Goal: Information Seeking & Learning: Check status

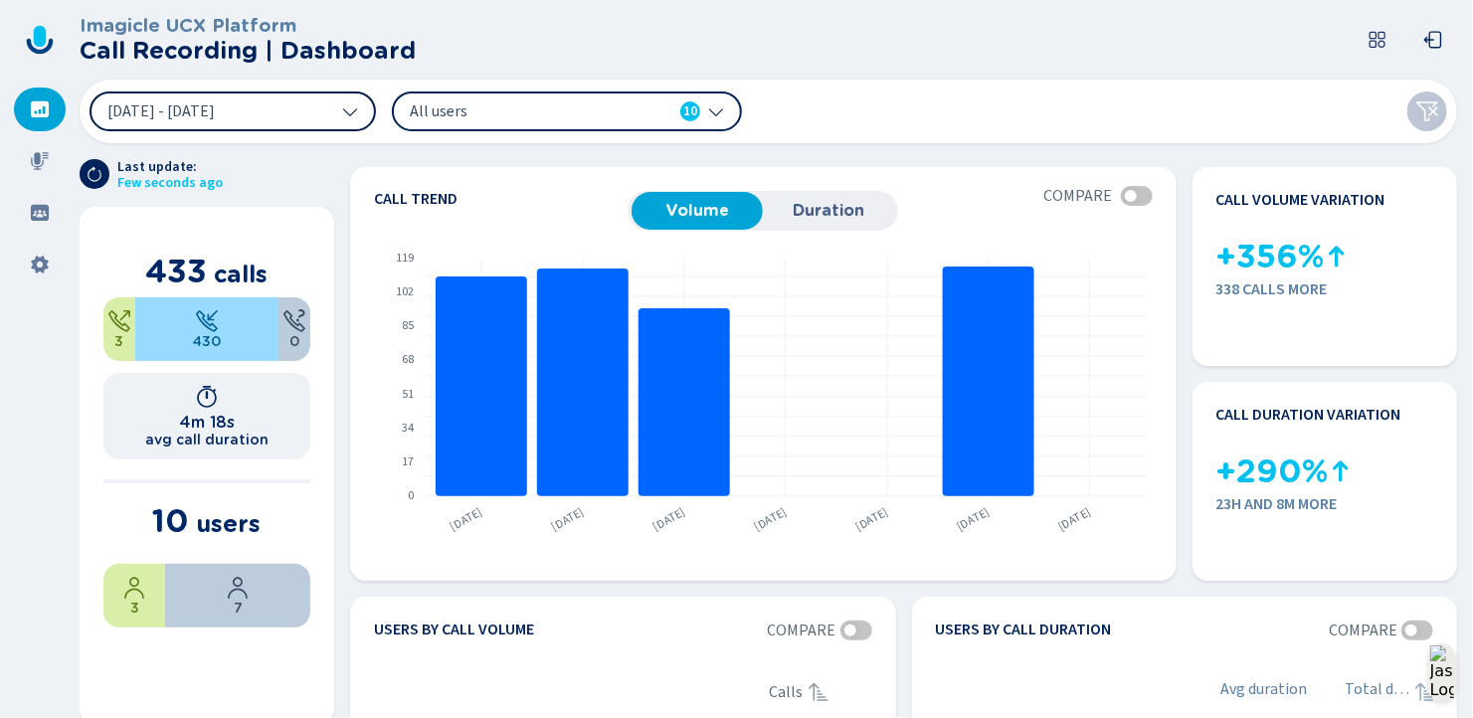
click at [325, 111] on button "[DATE] - [DATE]" at bounding box center [233, 112] width 286 height 40
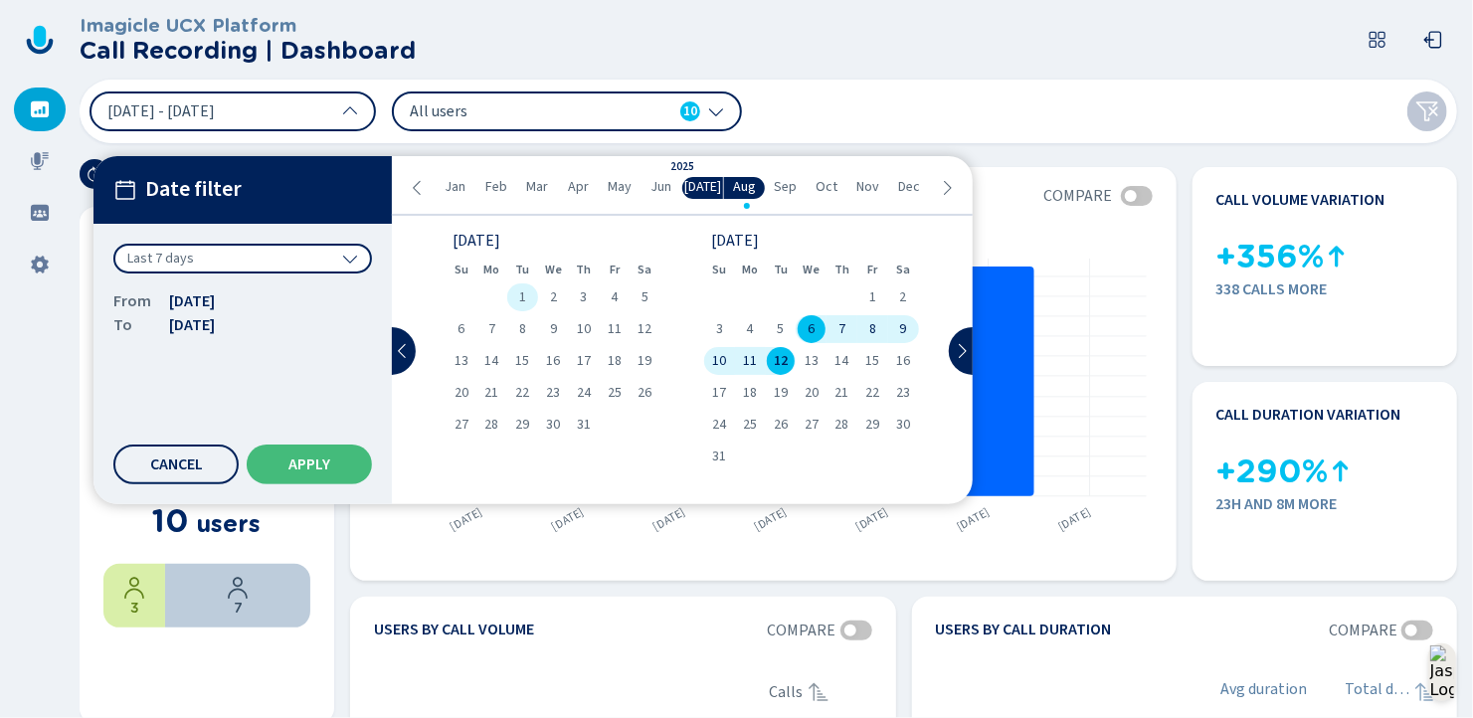
click at [522, 296] on span "1" at bounding box center [522, 297] width 7 height 14
click at [588, 425] on span "31" at bounding box center [584, 425] width 14 height 14
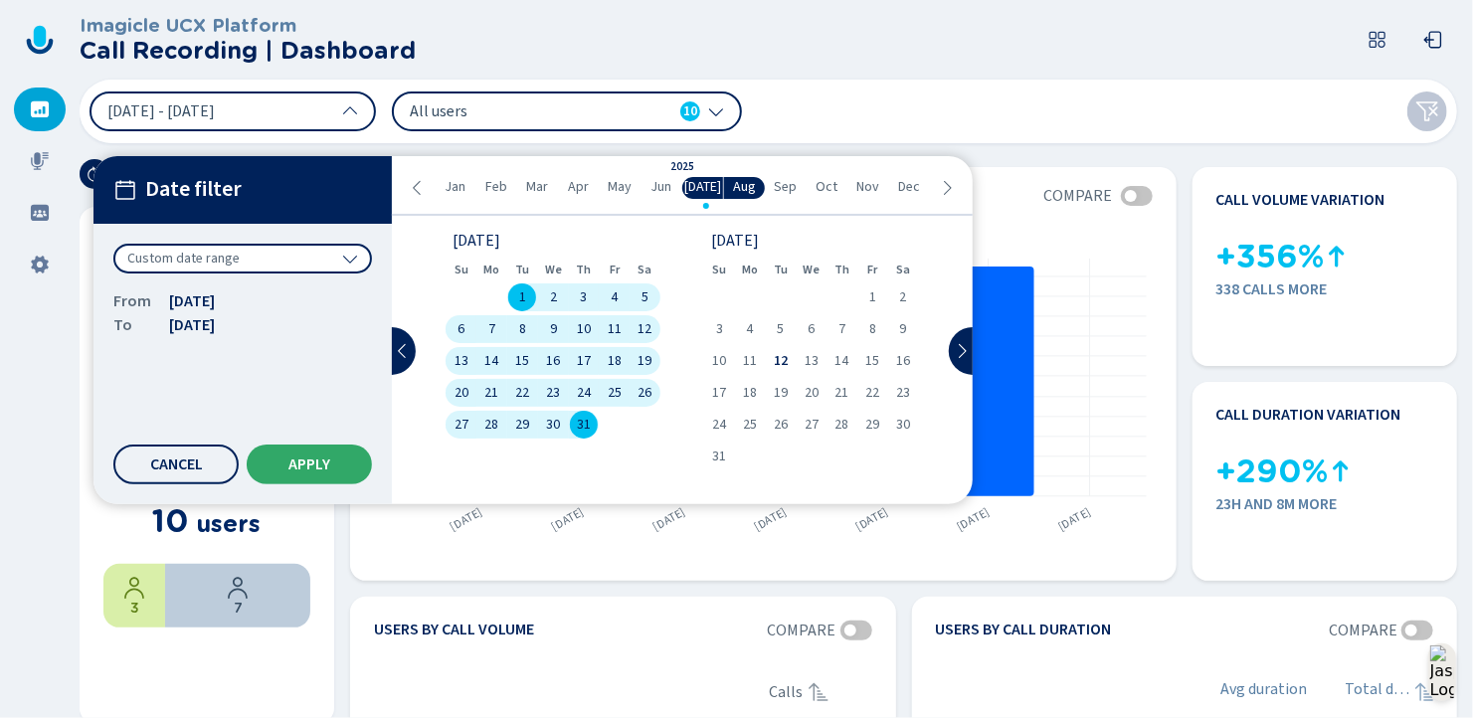
click at [325, 461] on span "Apply" at bounding box center [309, 465] width 42 height 16
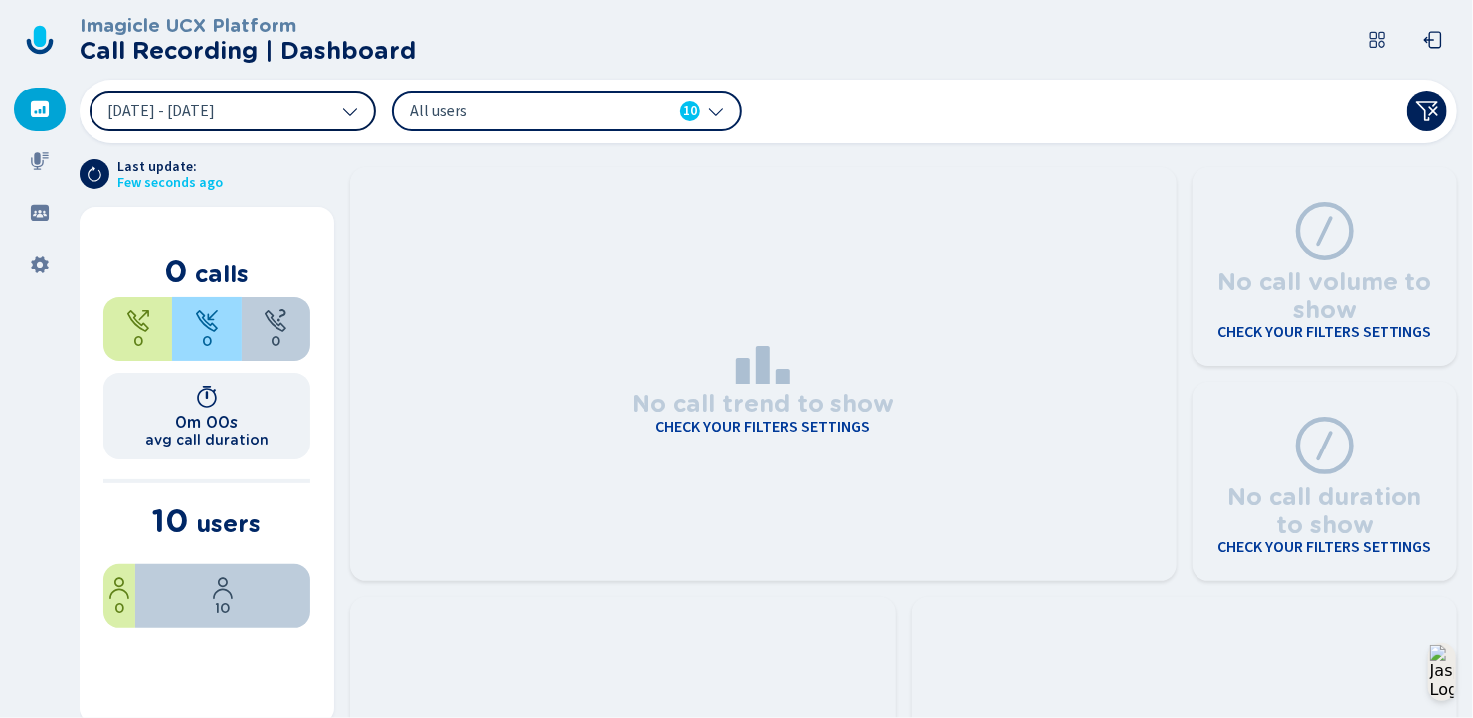
click at [215, 104] on span "[DATE] - [DATE]" at bounding box center [160, 111] width 107 height 16
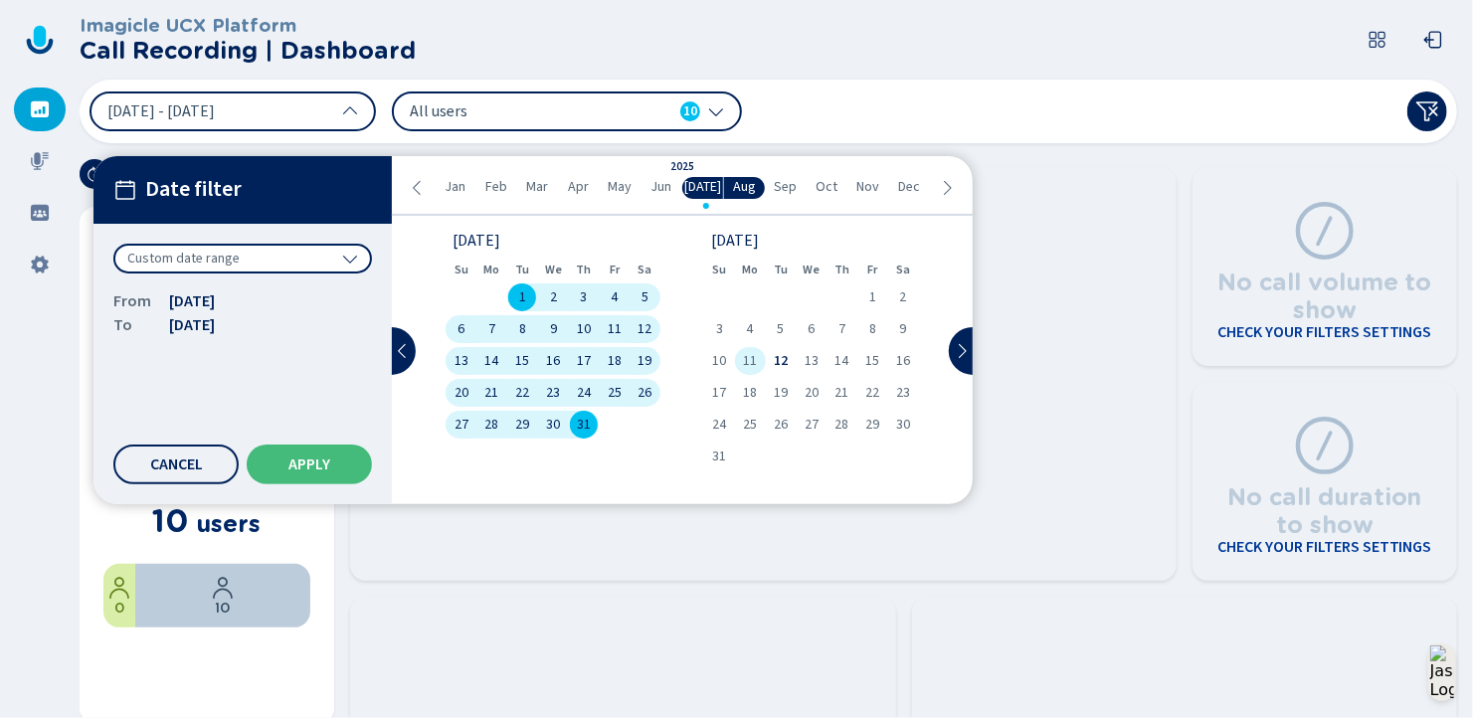
click at [749, 362] on span "11" at bounding box center [750, 361] width 14 height 14
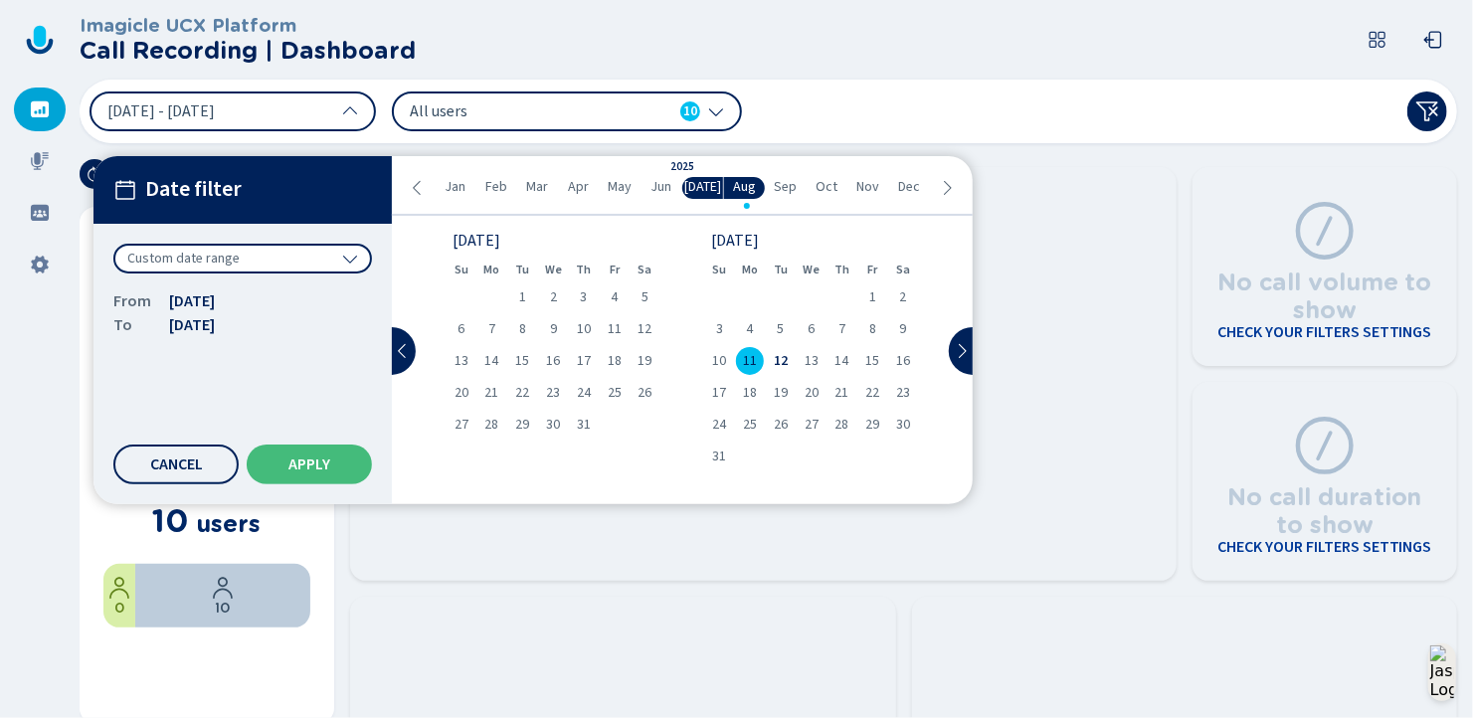
click at [749, 362] on span "11" at bounding box center [750, 361] width 14 height 14
click at [308, 464] on span "Apply" at bounding box center [309, 465] width 42 height 16
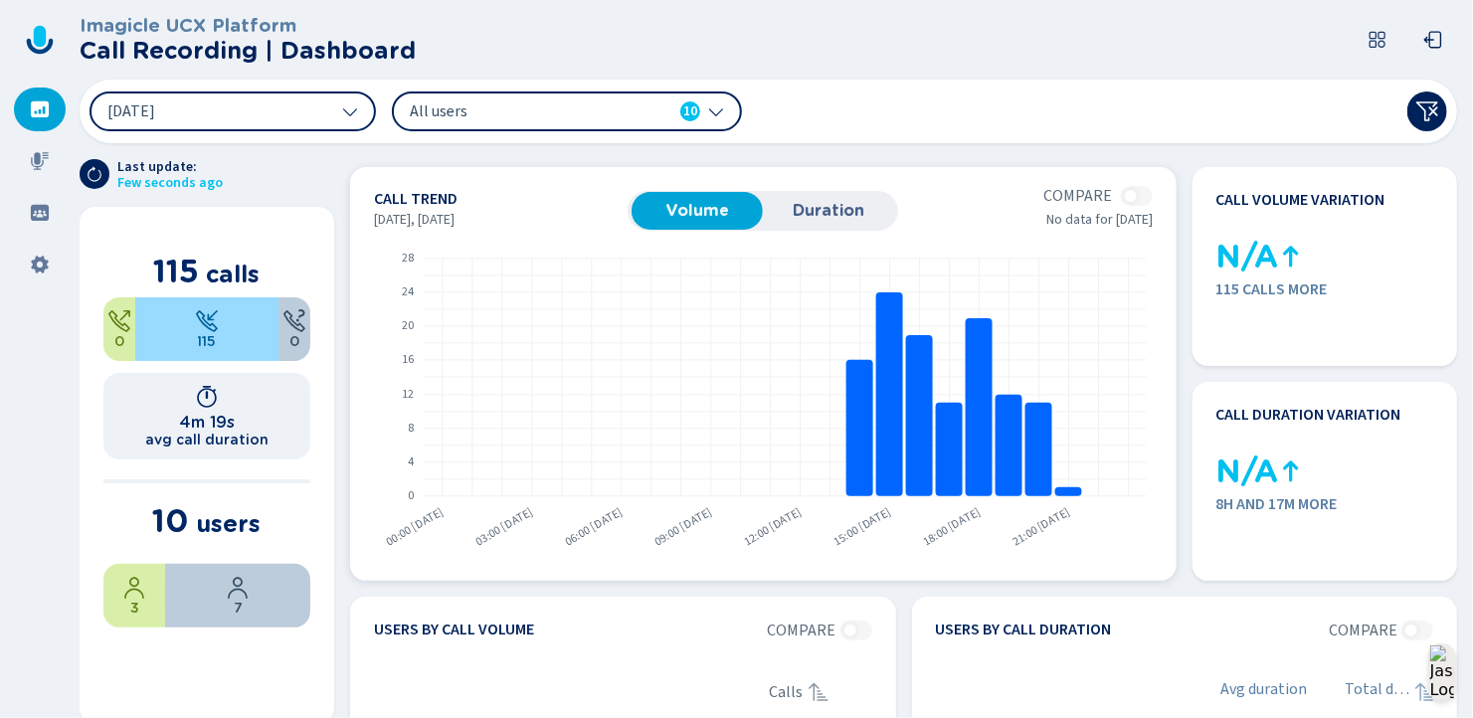
click at [809, 211] on span "Duration" at bounding box center [828, 211] width 111 height 18
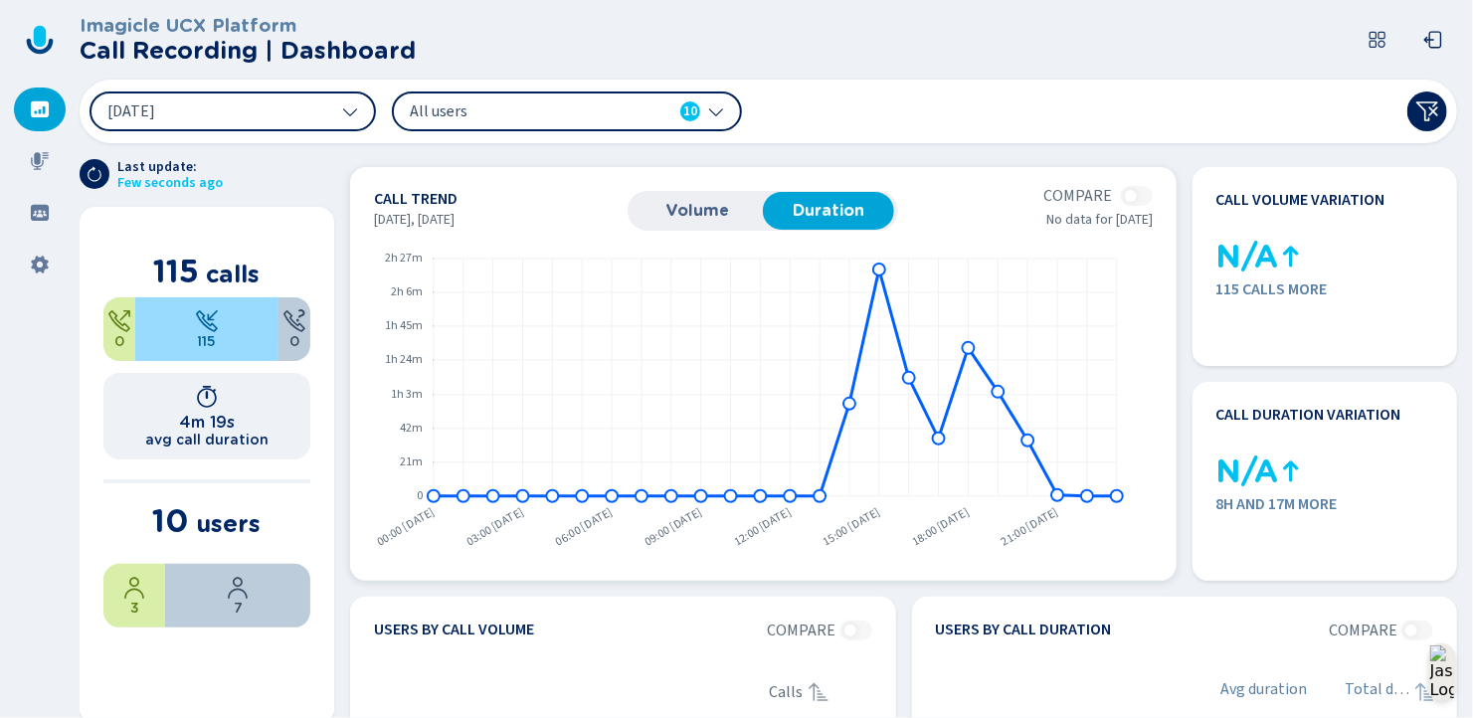
click at [700, 202] on span "Volume" at bounding box center [697, 211] width 111 height 18
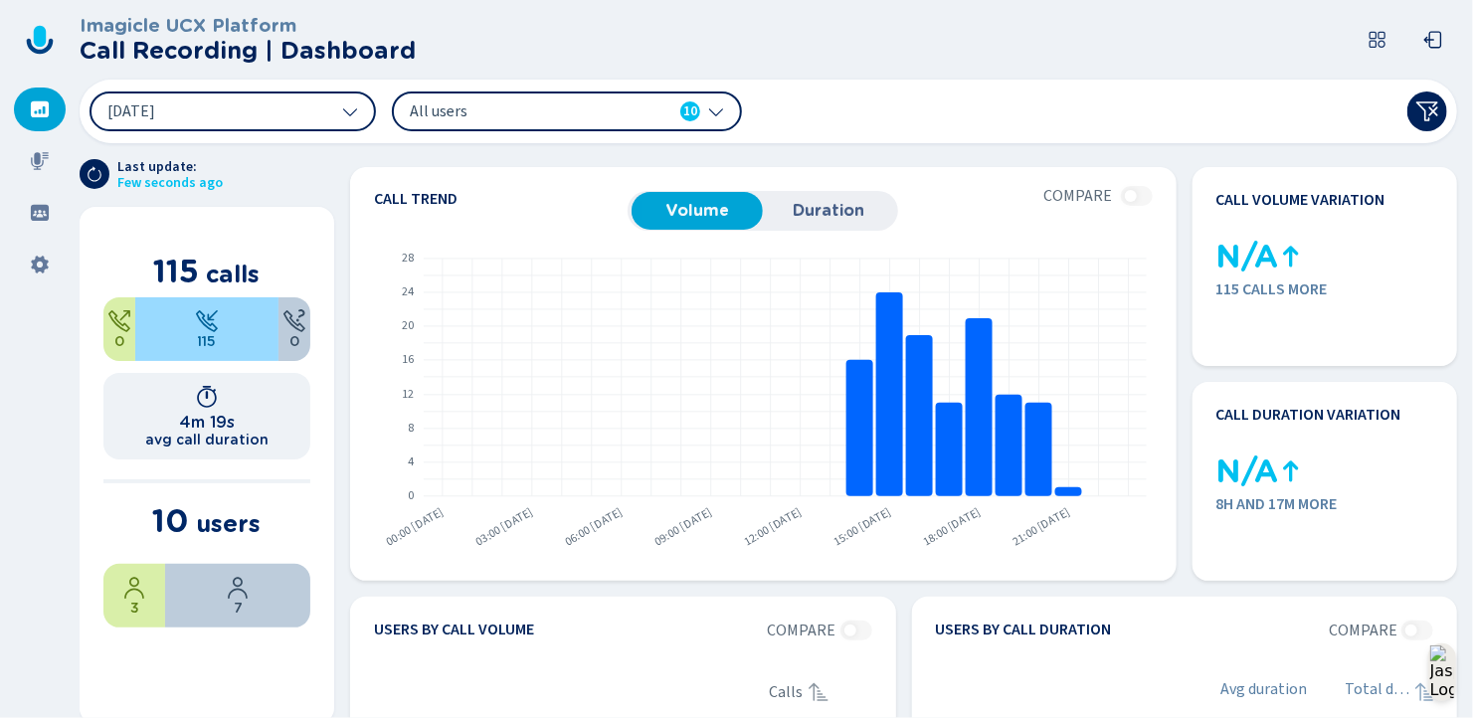
click at [716, 106] on icon at bounding box center [716, 111] width 16 height 16
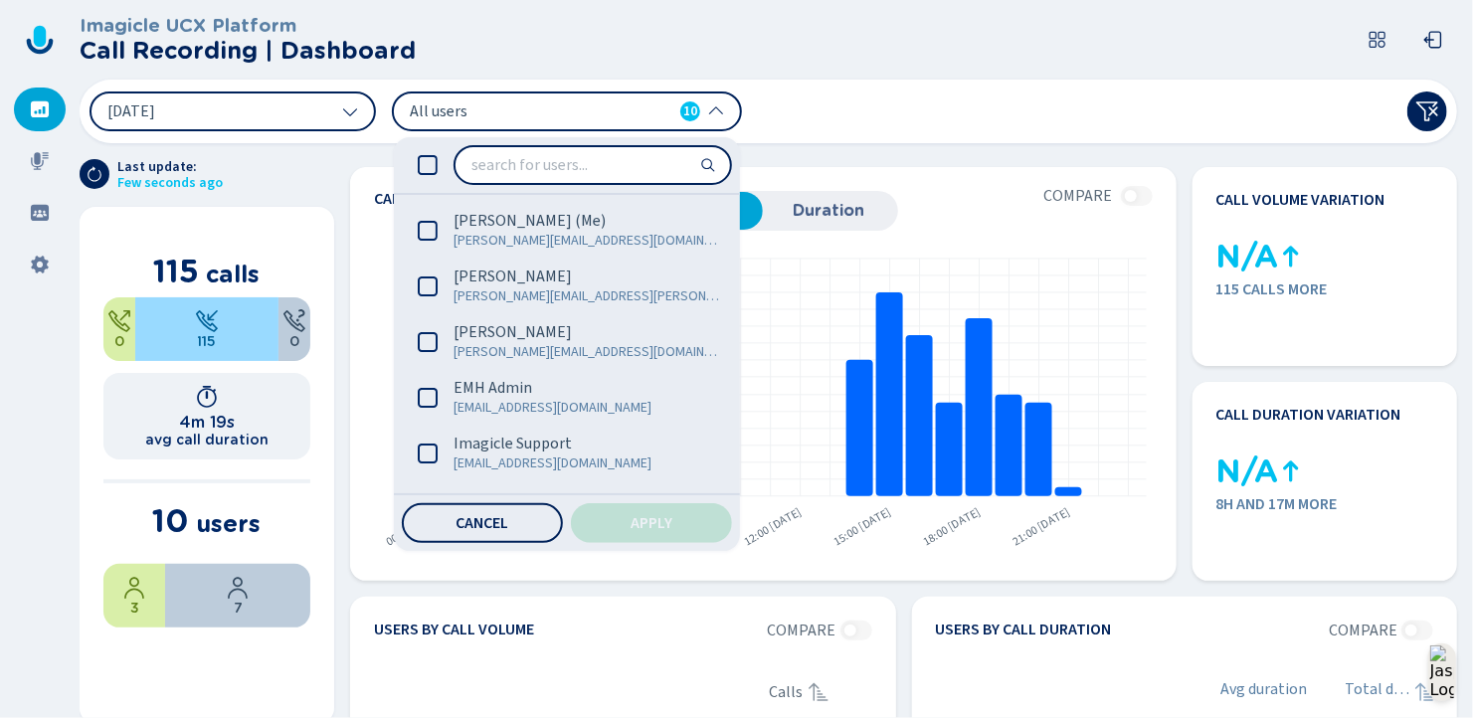
click at [882, 114] on div "[DATE] All users 10 [PERSON_NAME] (Me) [PERSON_NAME][EMAIL_ADDRESS][DOMAIN_NAME…" at bounding box center [769, 112] width 1378 height 64
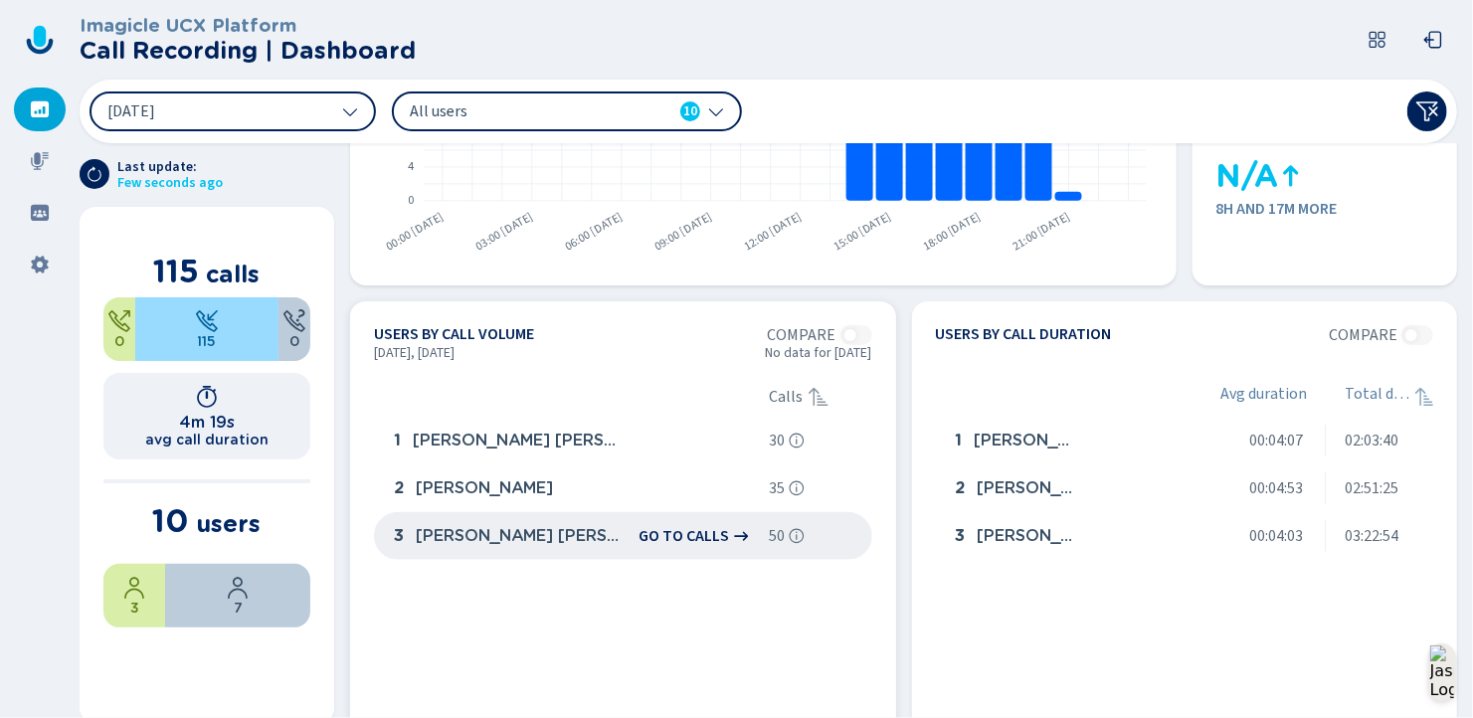
scroll to position [298, 0]
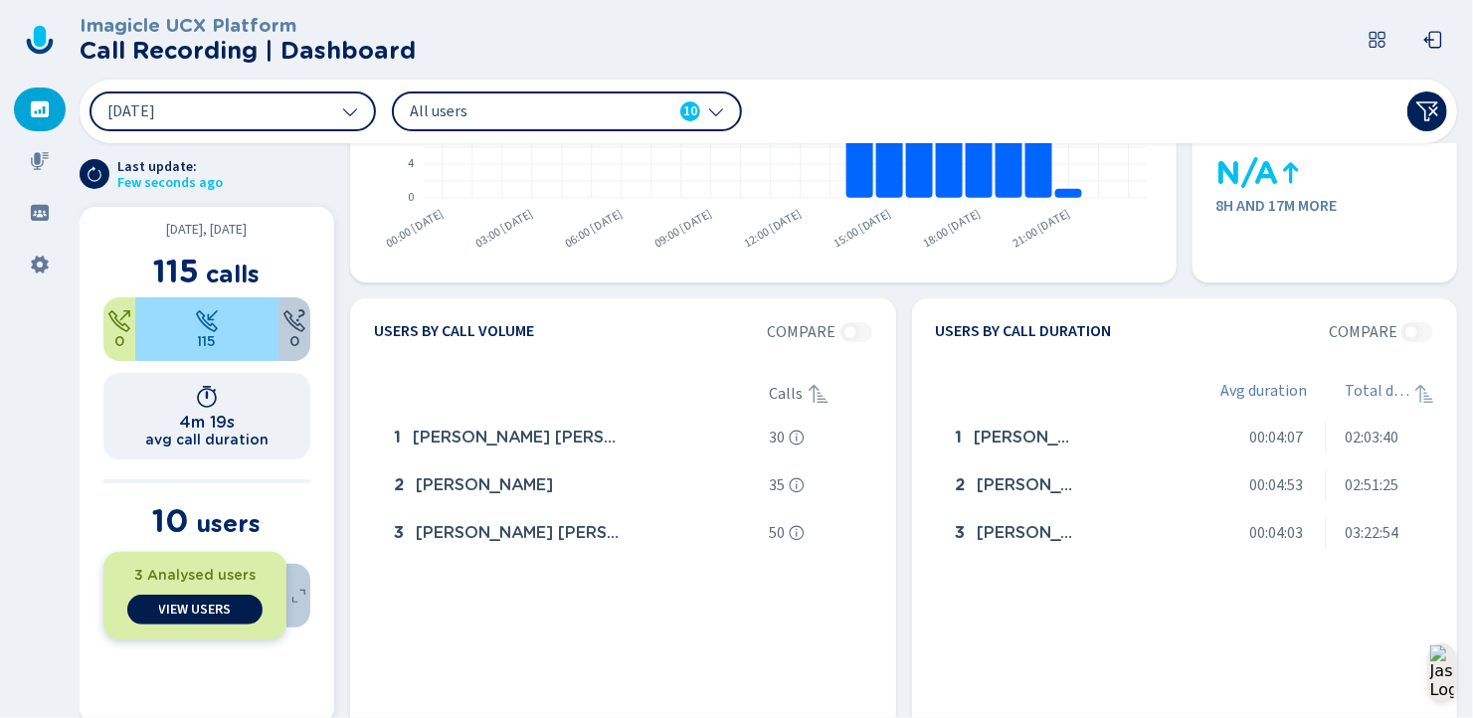
click at [177, 609] on span "View Users" at bounding box center [195, 610] width 73 height 16
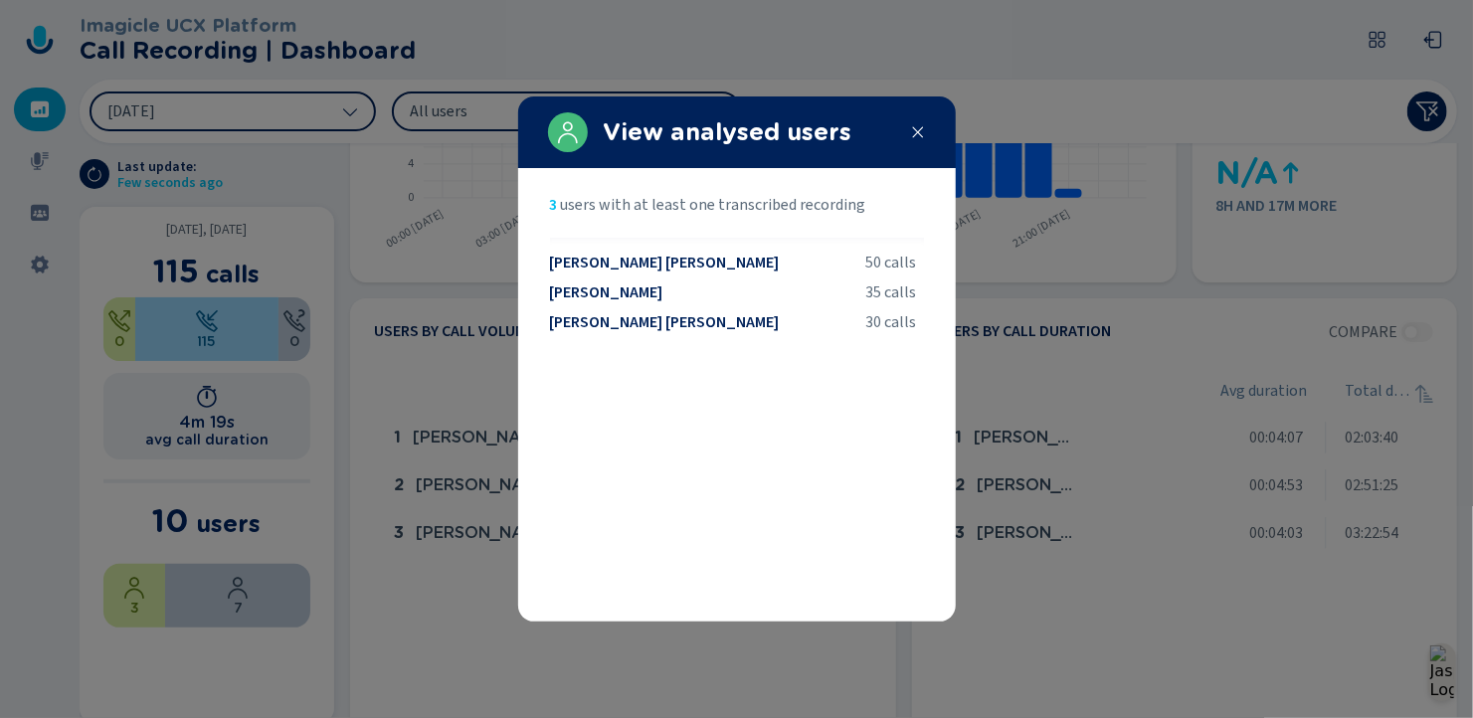
click at [917, 127] on icon at bounding box center [918, 132] width 16 height 16
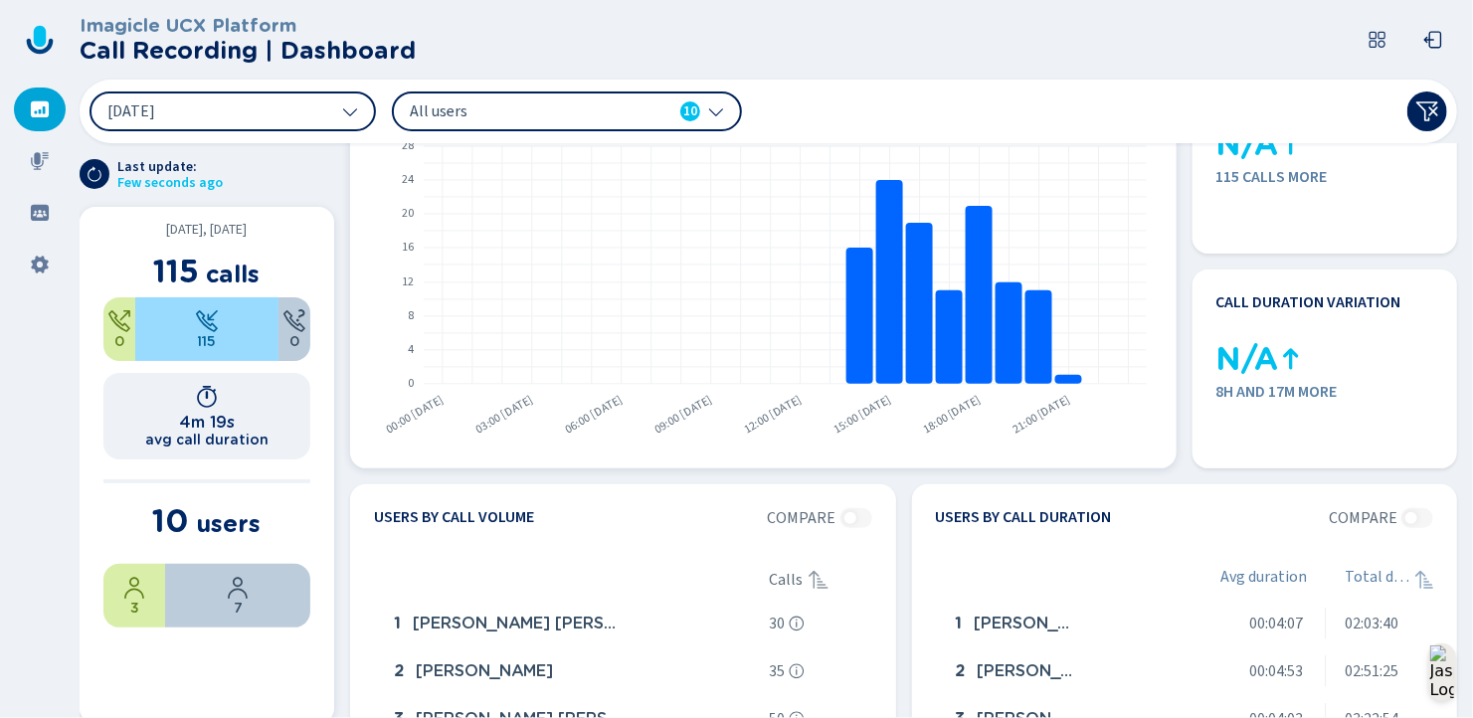
scroll to position [0, 0]
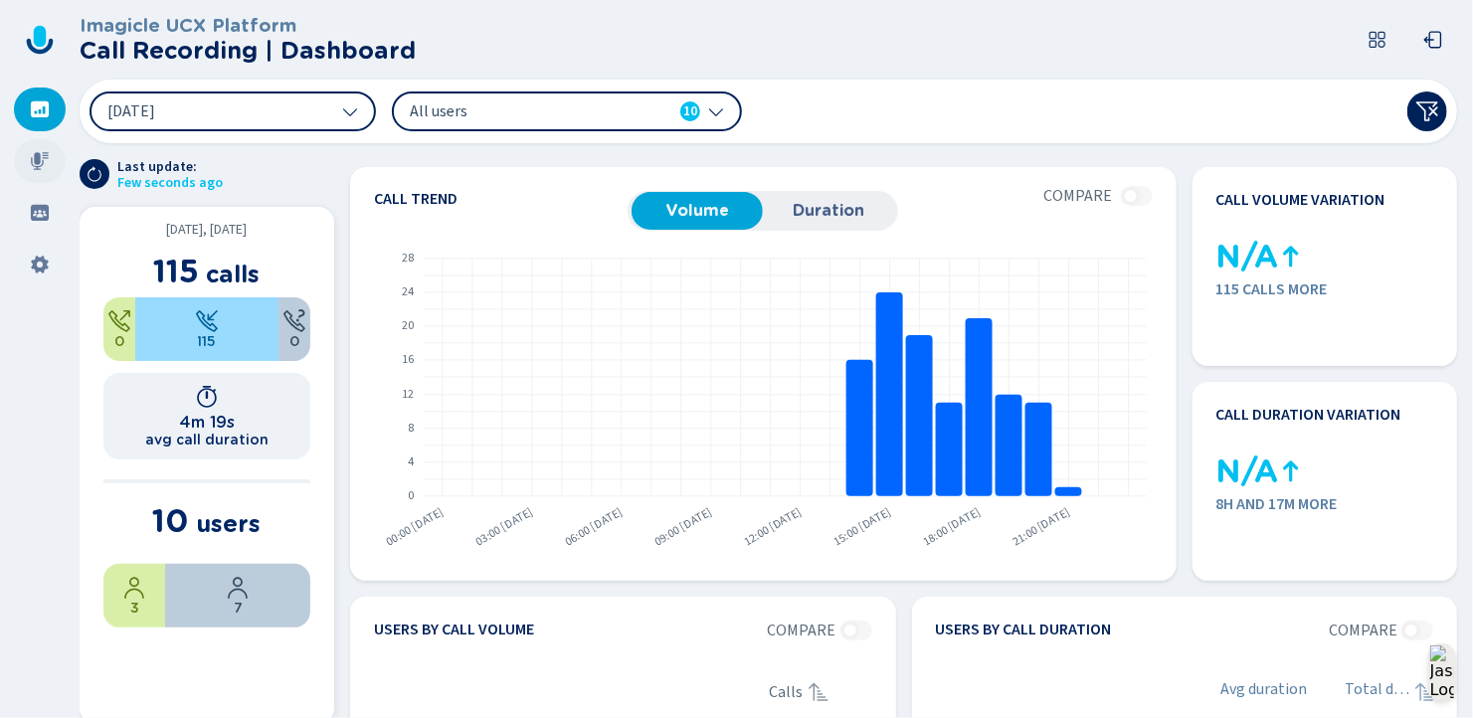
click at [38, 157] on icon at bounding box center [40, 161] width 18 height 18
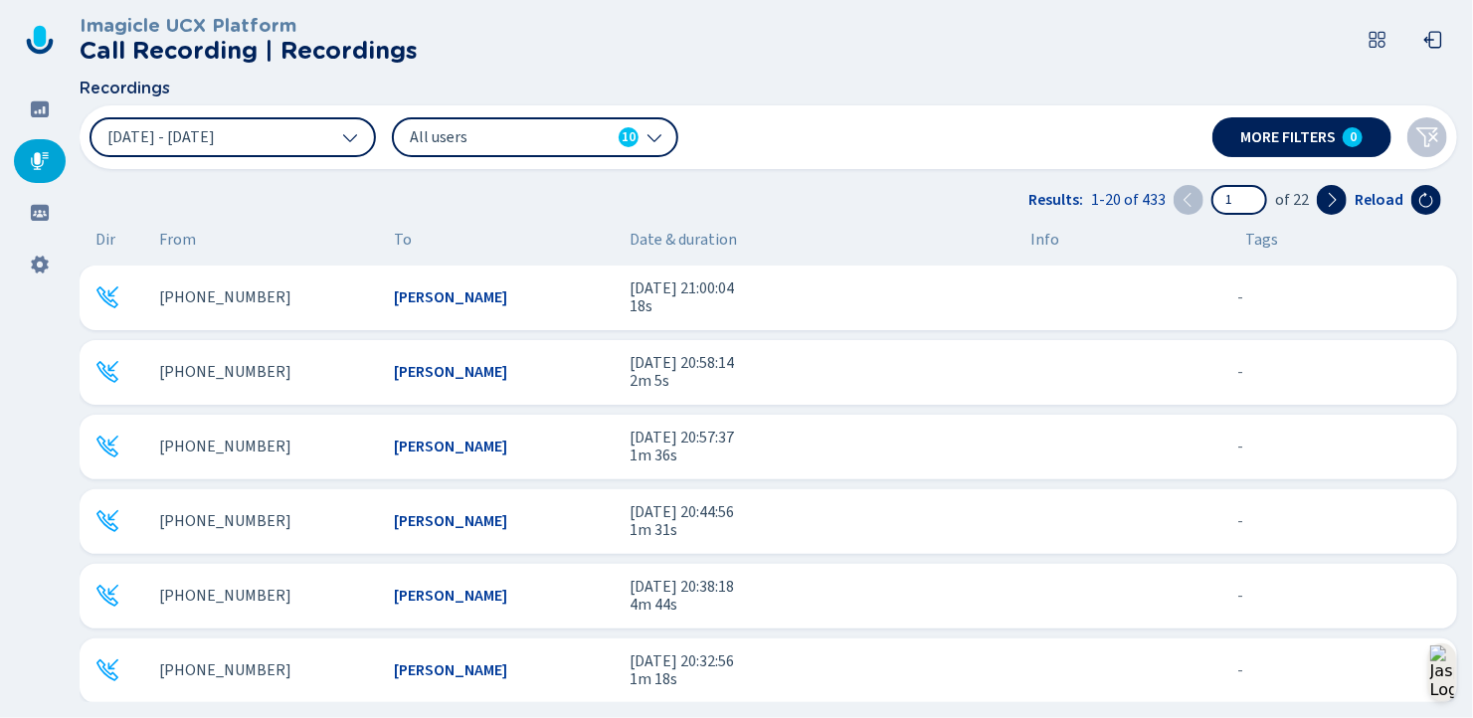
click at [404, 296] on span "[PERSON_NAME]" at bounding box center [451, 297] width 113 height 18
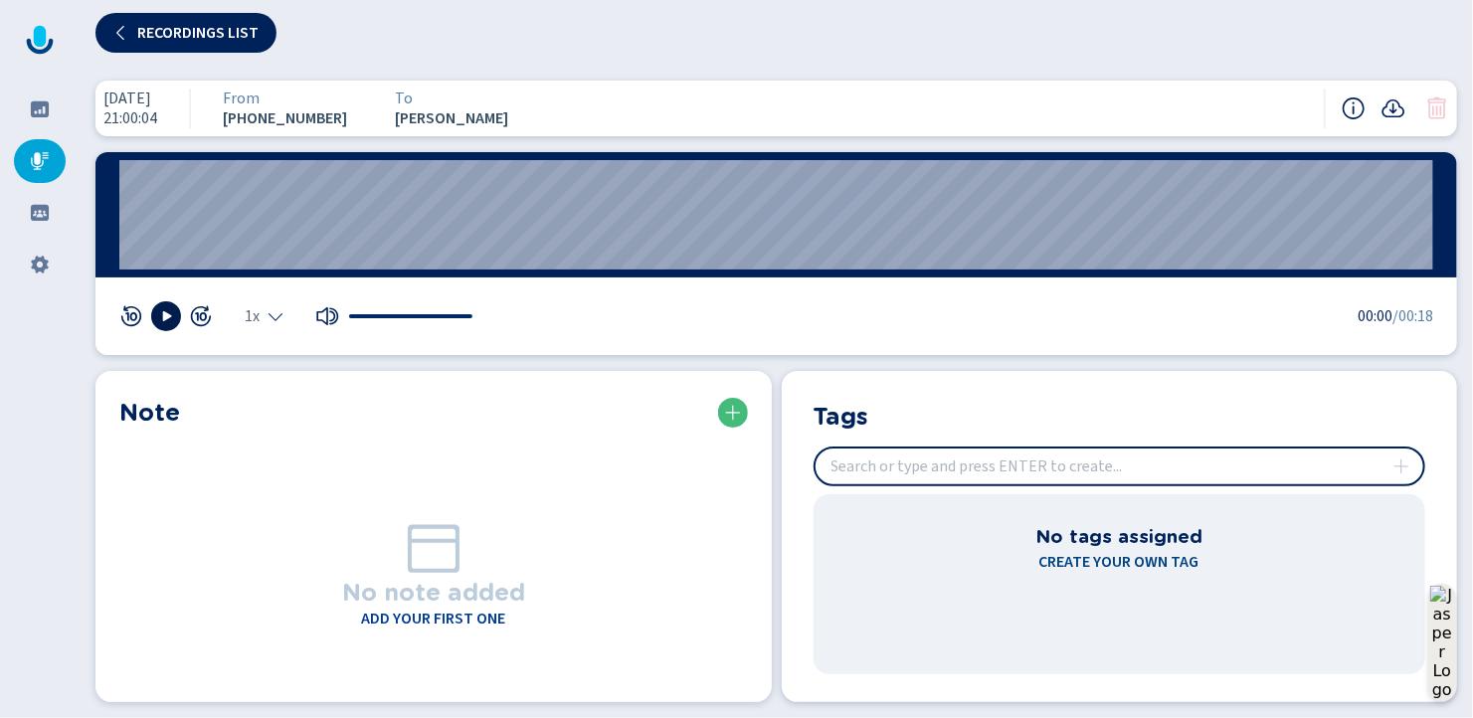
click at [158, 316] on icon at bounding box center [166, 316] width 16 height 16
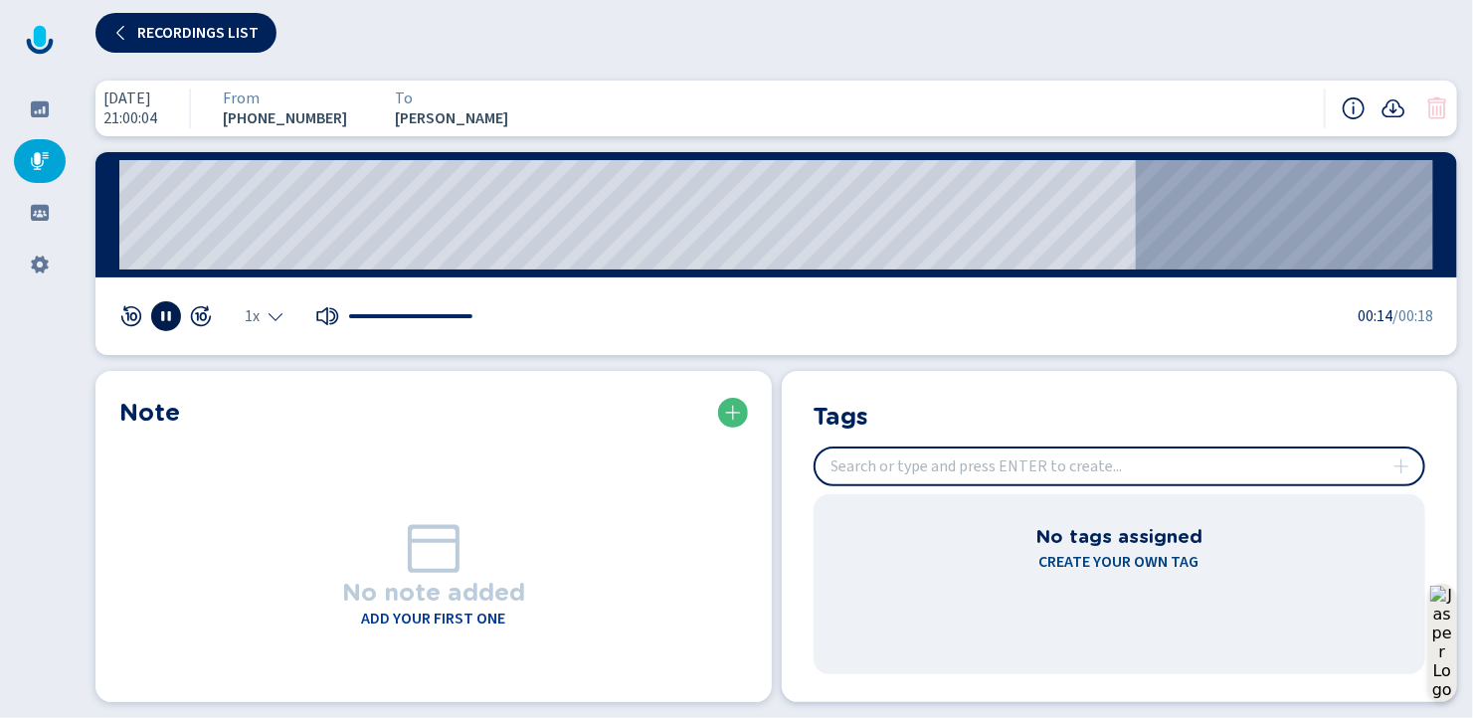
click at [168, 310] on icon at bounding box center [166, 316] width 16 height 16
click at [33, 157] on icon at bounding box center [40, 161] width 20 height 20
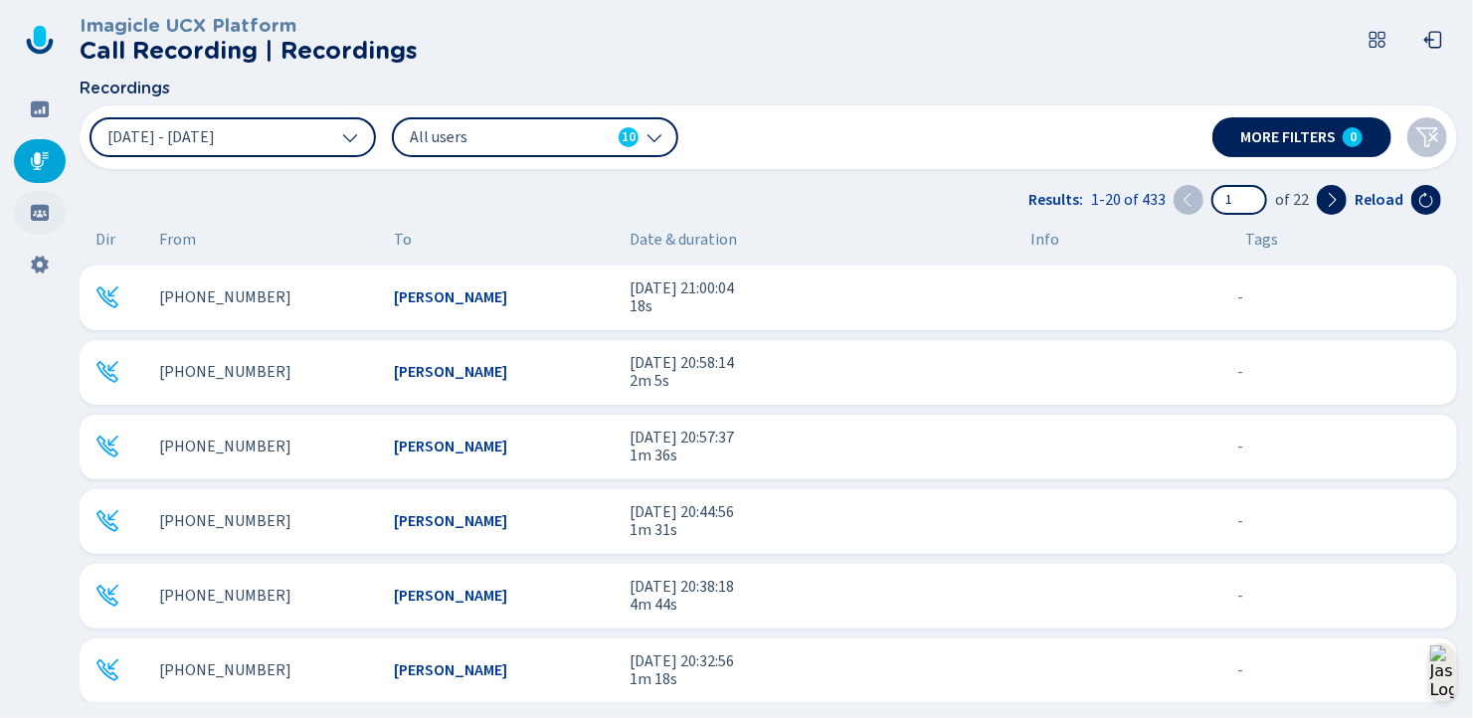
click at [39, 207] on icon at bounding box center [40, 213] width 18 height 16
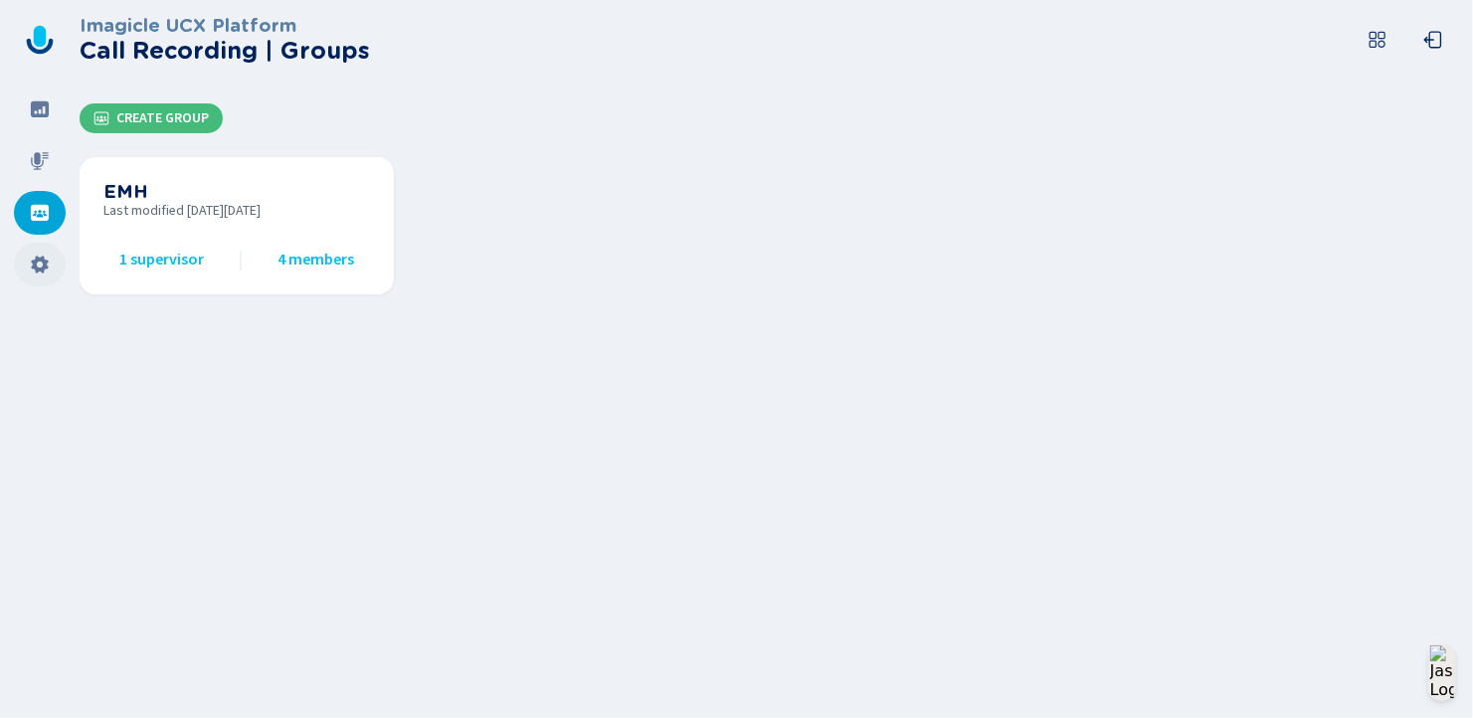
click at [40, 266] on icon at bounding box center [40, 265] width 20 height 20
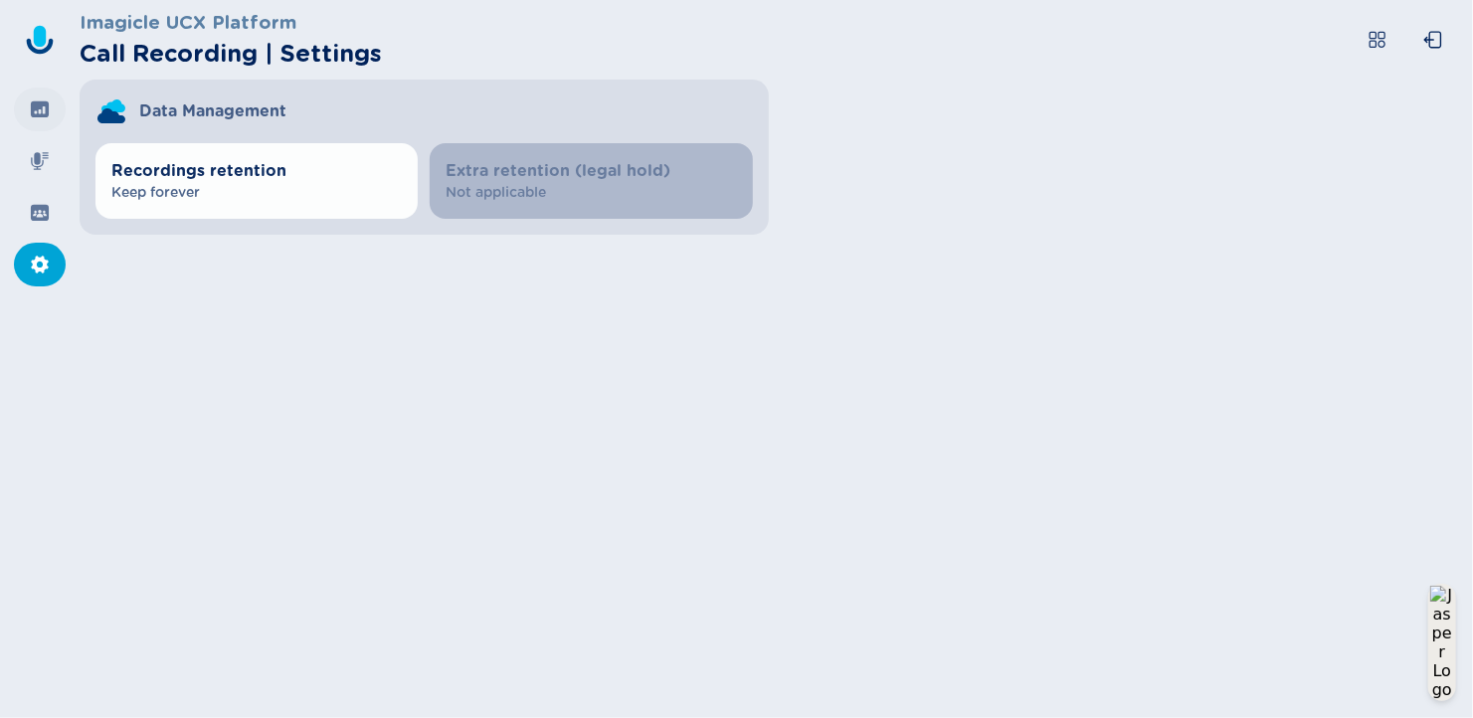
click at [38, 111] on icon at bounding box center [40, 109] width 20 height 20
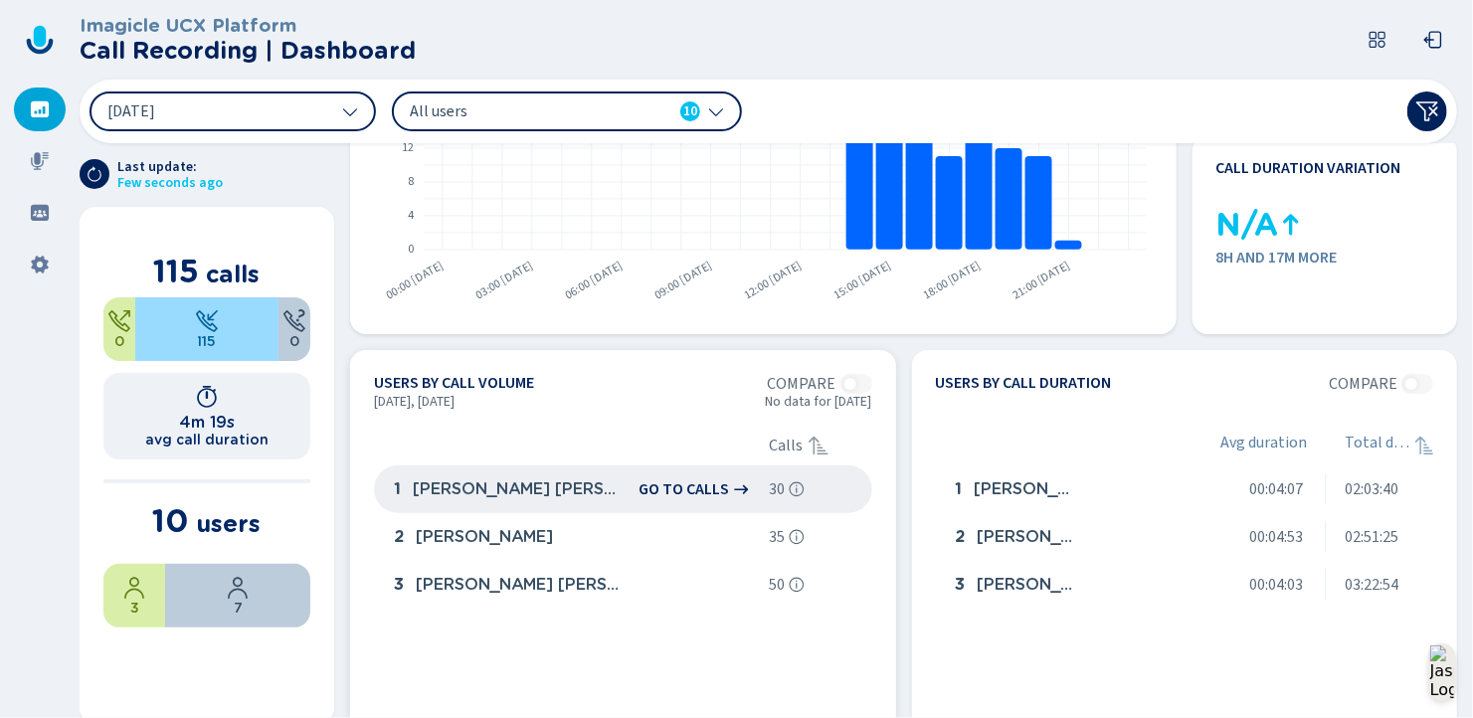
scroll to position [236, 0]
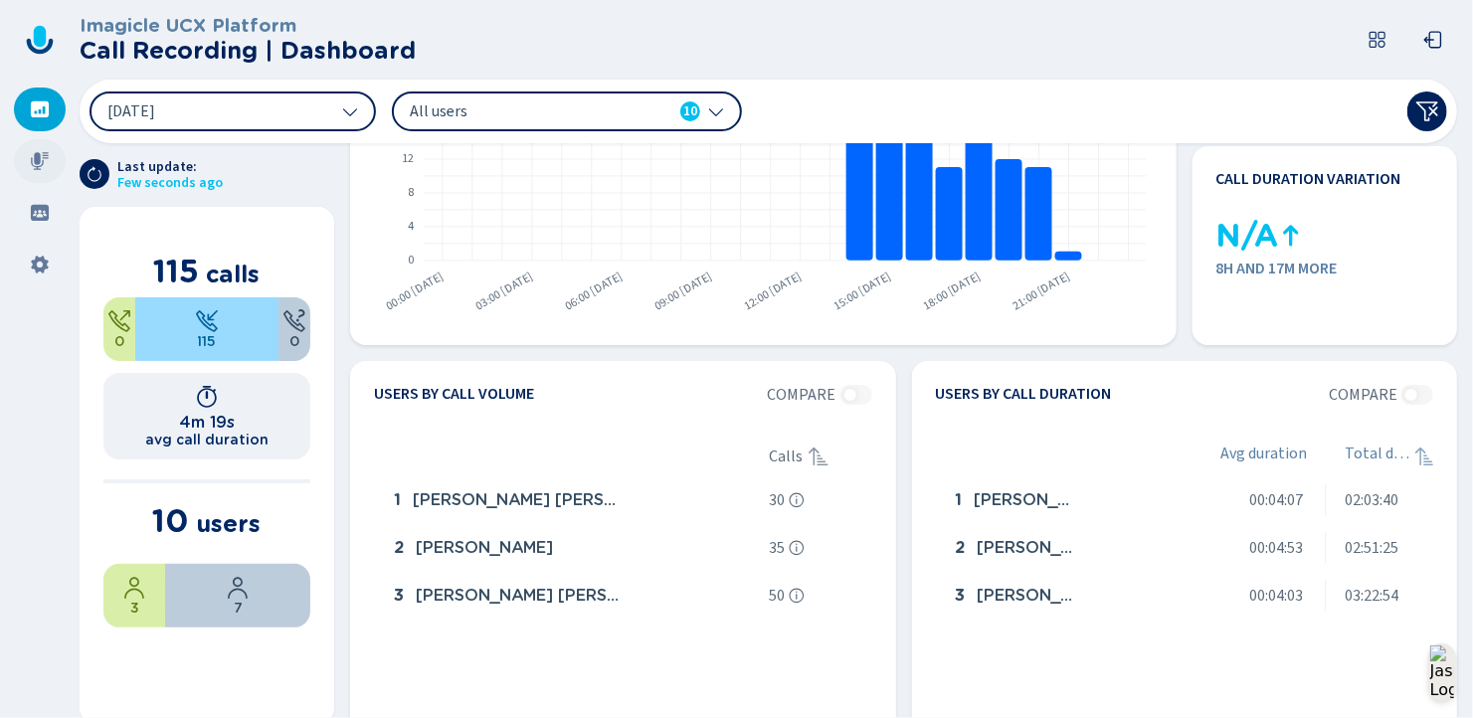
click at [34, 157] on icon at bounding box center [40, 161] width 18 height 18
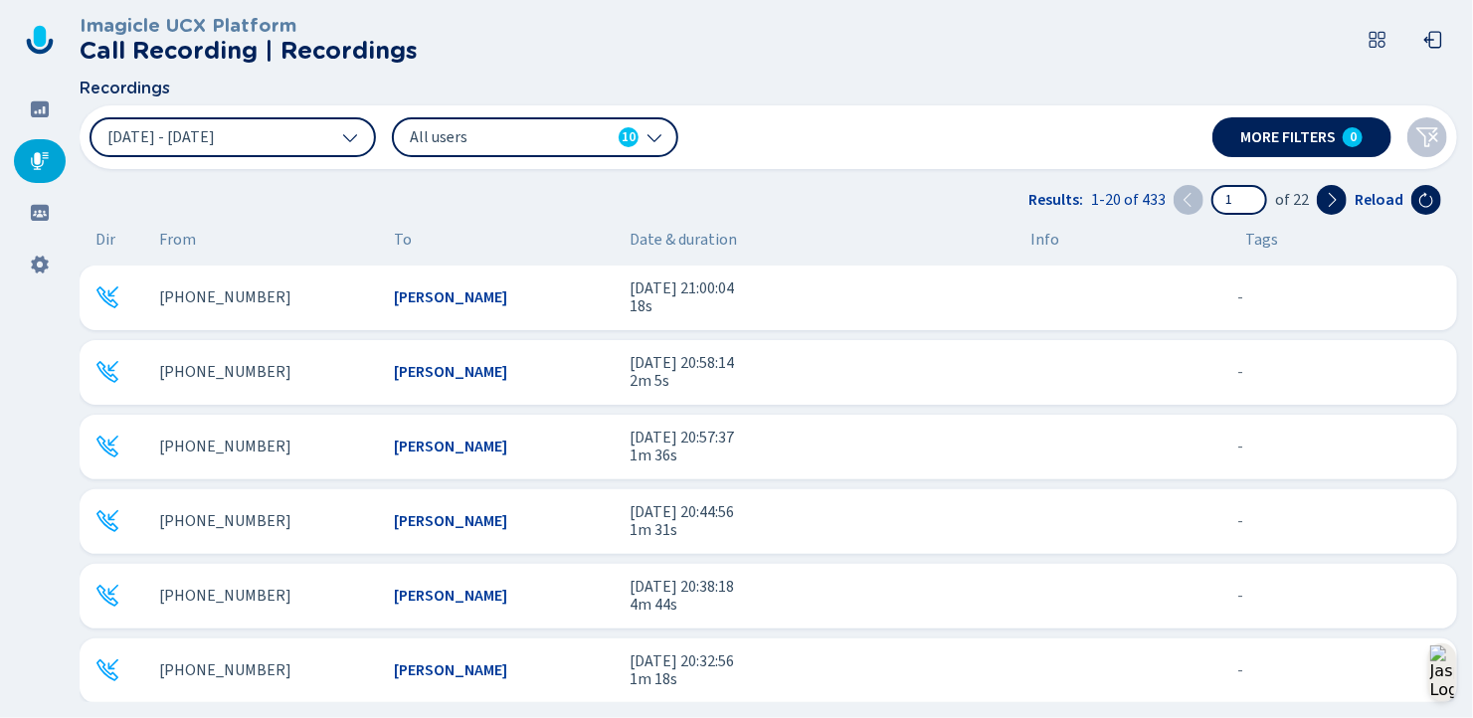
click at [196, 371] on span "[PHONE_NUMBER]" at bounding box center [225, 372] width 132 height 18
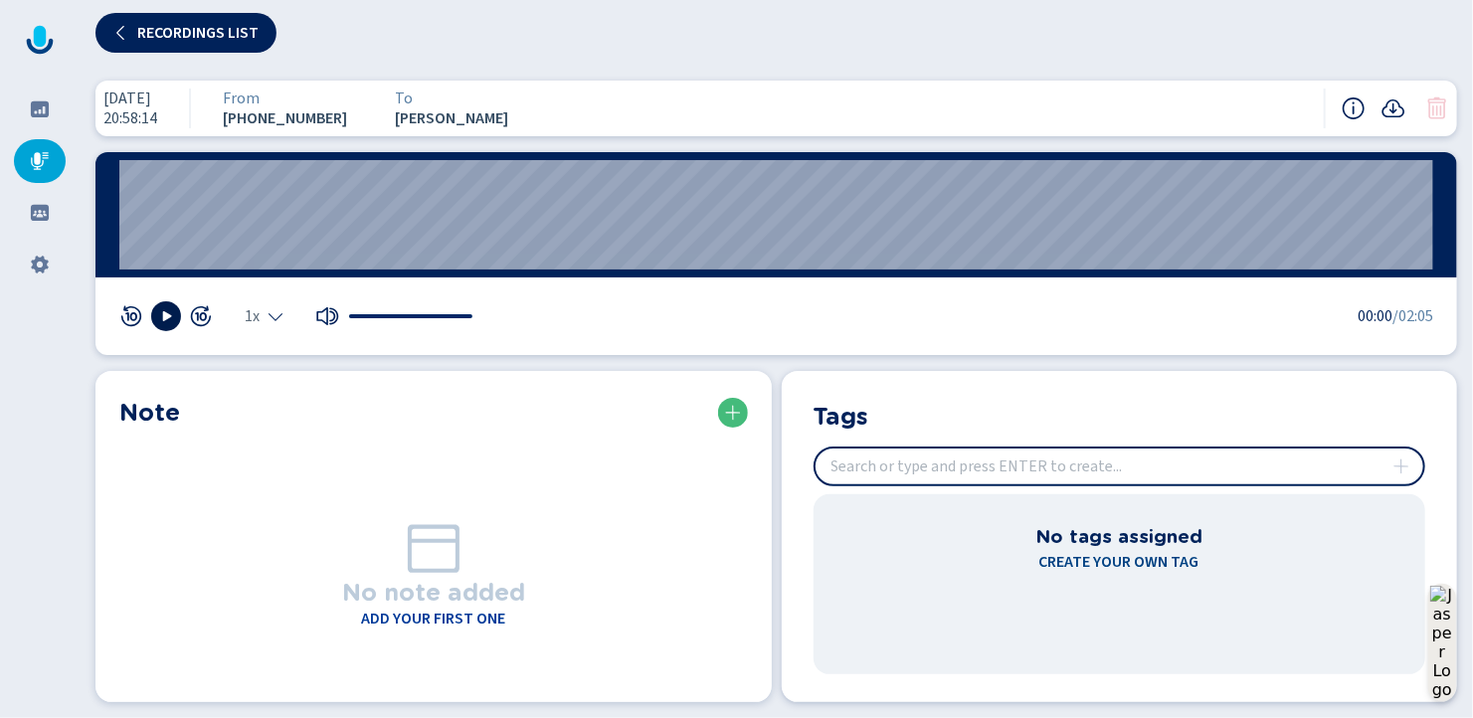
click at [164, 318] on icon at bounding box center [167, 316] width 9 height 10
click at [352, 313] on div at bounding box center [410, 316] width 127 height 20
click at [375, 310] on div at bounding box center [410, 316] width 127 height 20
drag, startPoint x: 355, startPoint y: 313, endPoint x: 461, endPoint y: 313, distance: 105.4
click at [461, 313] on div at bounding box center [410, 316] width 127 height 20
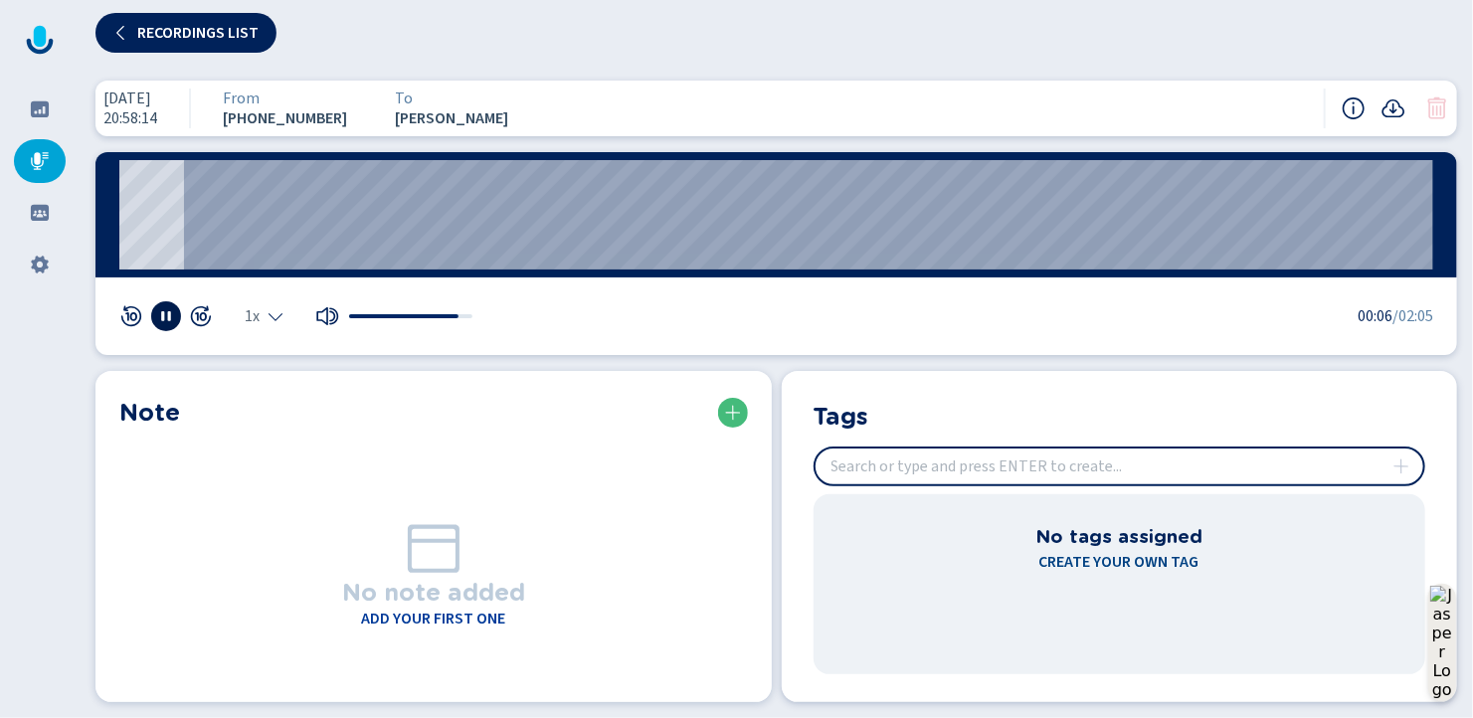
click at [445, 316] on div at bounding box center [403, 316] width 109 height 4
click at [457, 313] on div at bounding box center [410, 316] width 127 height 20
click at [462, 313] on div at bounding box center [410, 316] width 127 height 20
drag, startPoint x: 325, startPoint y: 415, endPoint x: 313, endPoint y: 417, distance: 12.1
click at [325, 415] on div "Note" at bounding box center [433, 413] width 629 height 36
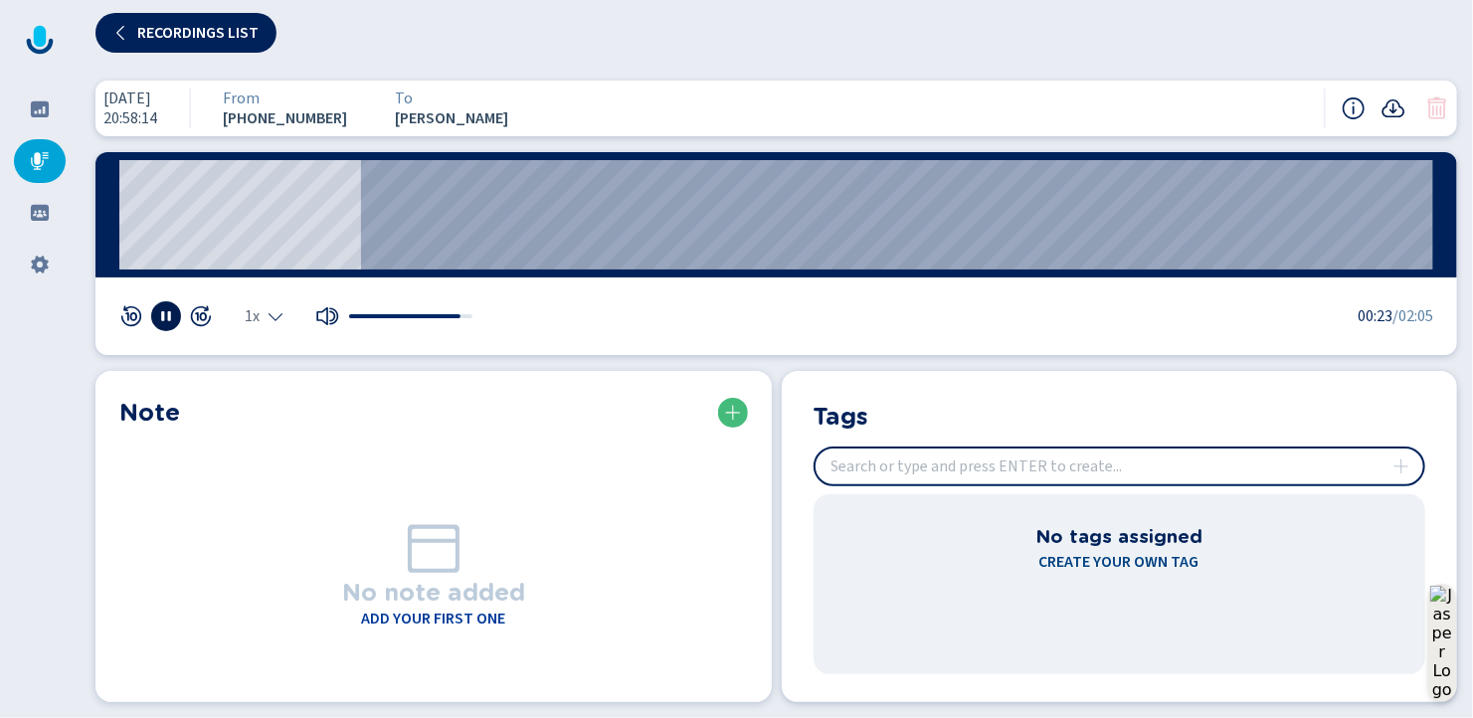
click at [1393, 105] on icon at bounding box center [1394, 108] width 23 height 18
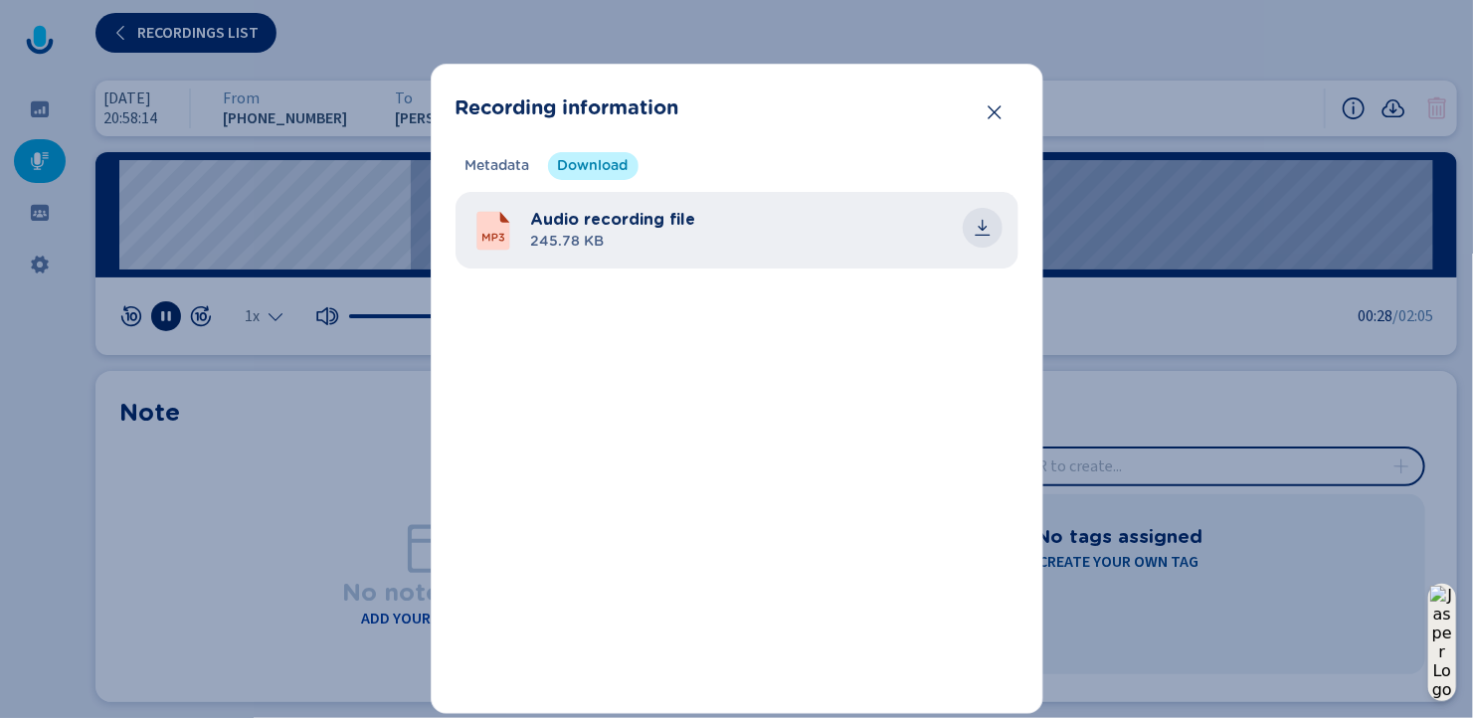
click at [973, 226] on icon "common.download" at bounding box center [983, 228] width 20 height 20
click at [1244, 392] on div "Recording information Metadata Download Recording technology MS Teams Calling p…" at bounding box center [736, 359] width 1473 height 718
click at [998, 104] on icon "Close" at bounding box center [995, 112] width 20 height 20
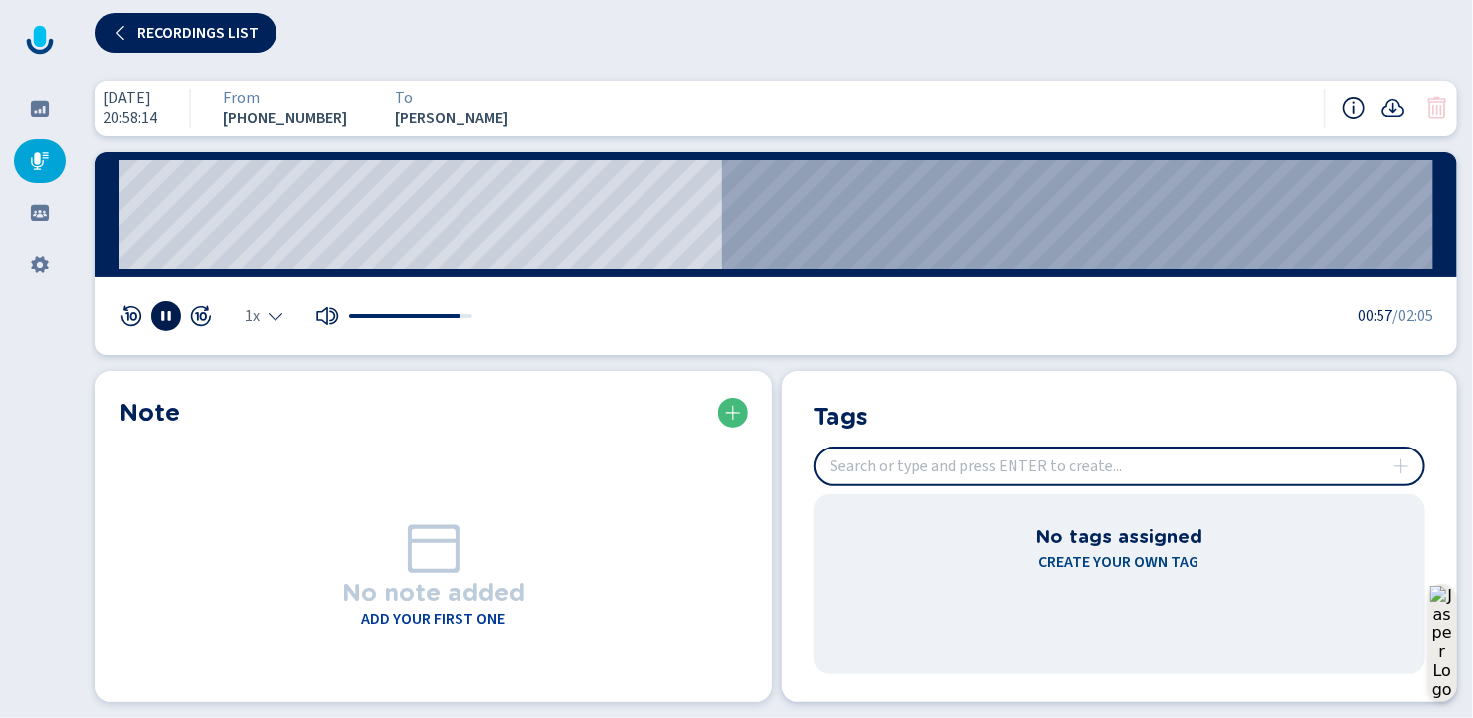
click at [1353, 107] on icon at bounding box center [1354, 108] width 24 height 24
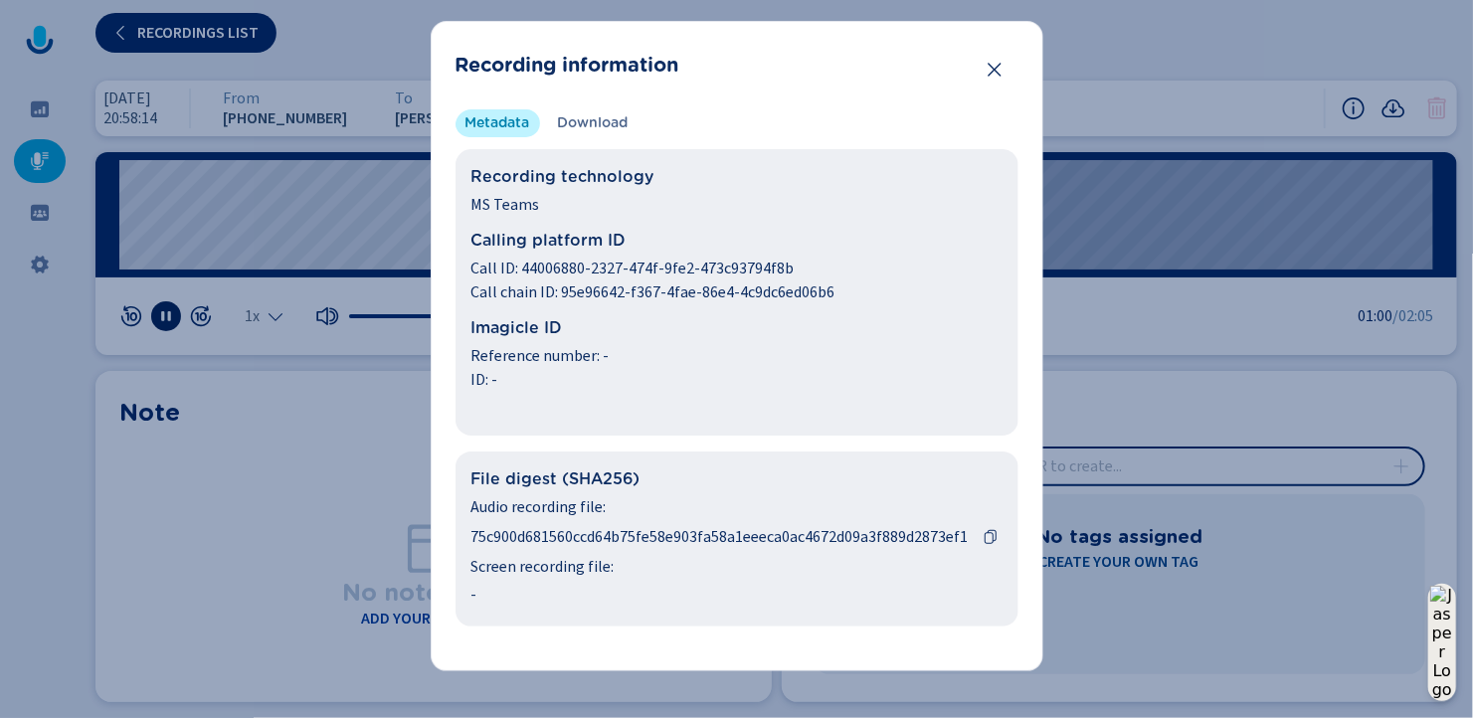
scroll to position [59, 0]
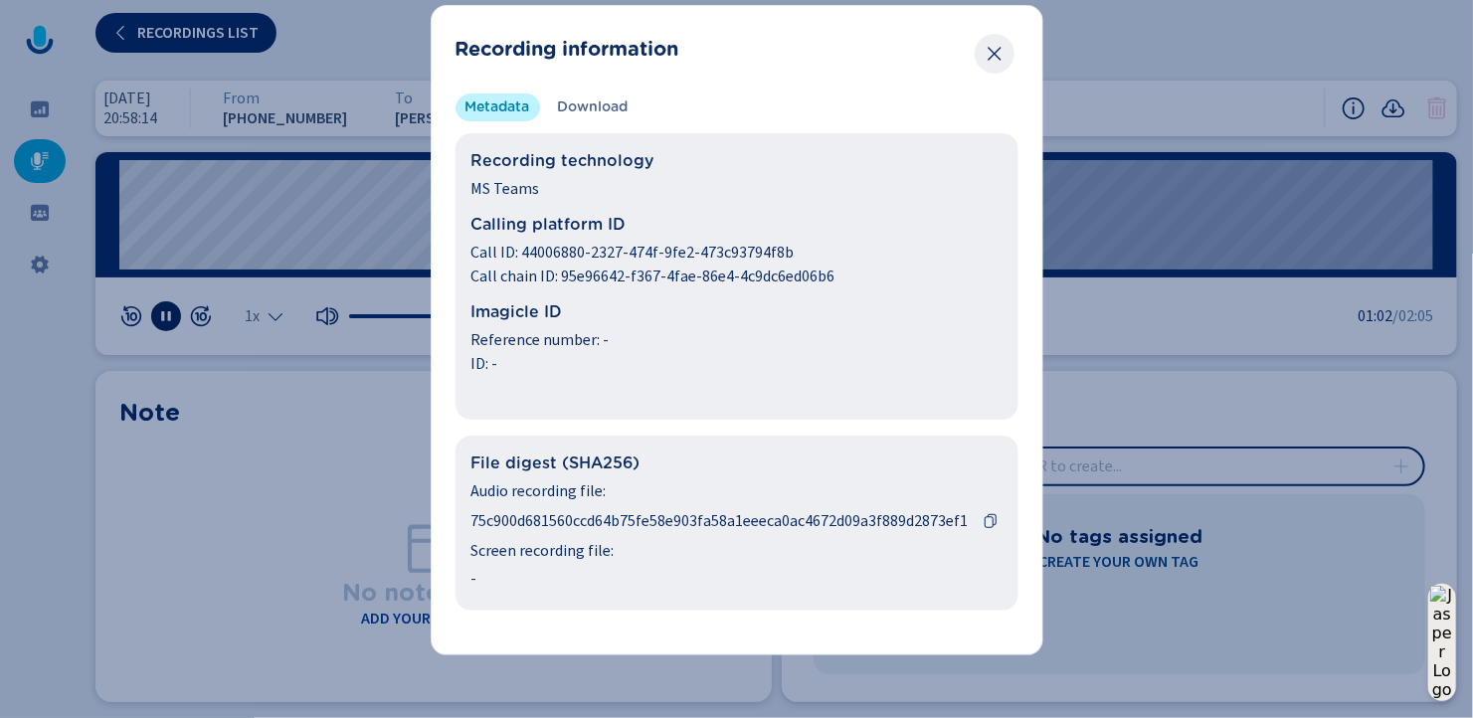
click at [991, 49] on icon "Close" at bounding box center [995, 54] width 20 height 20
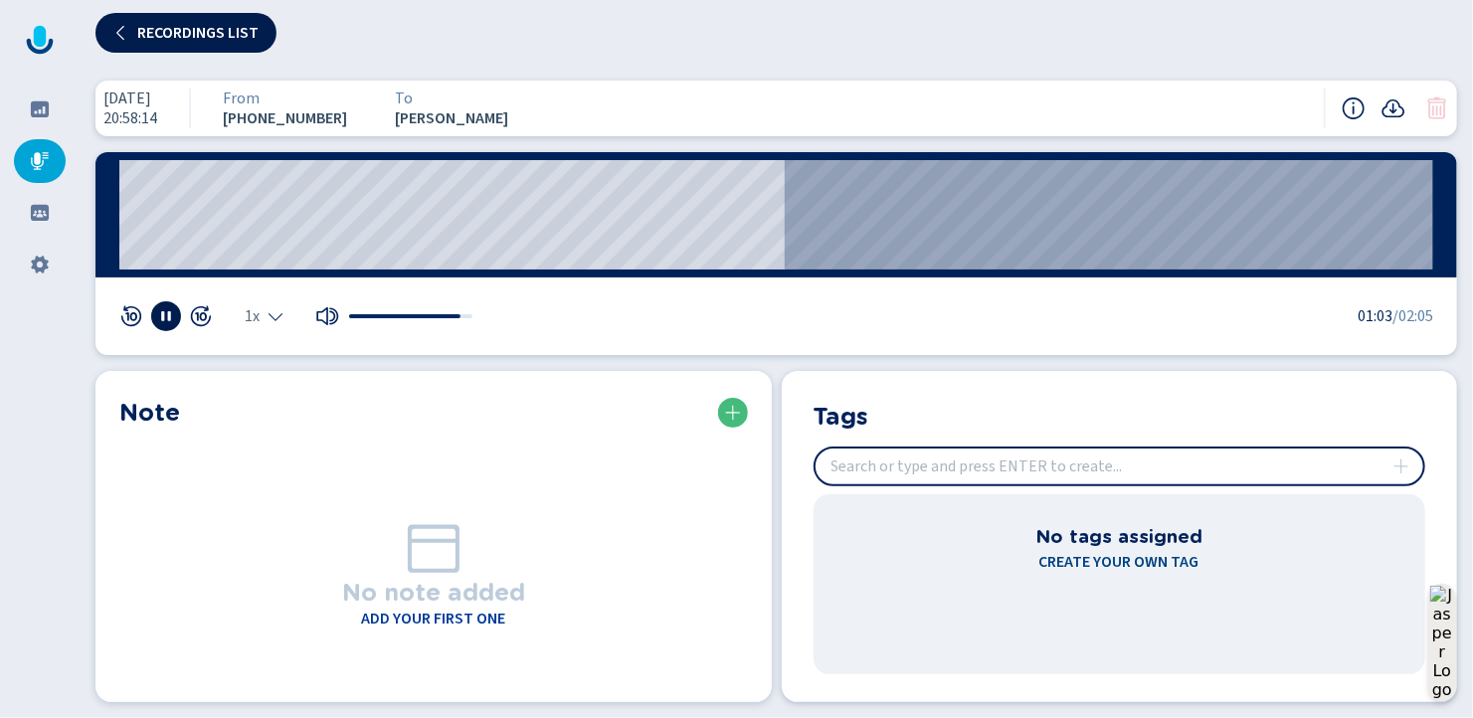
click at [113, 32] on icon at bounding box center [121, 33] width 16 height 16
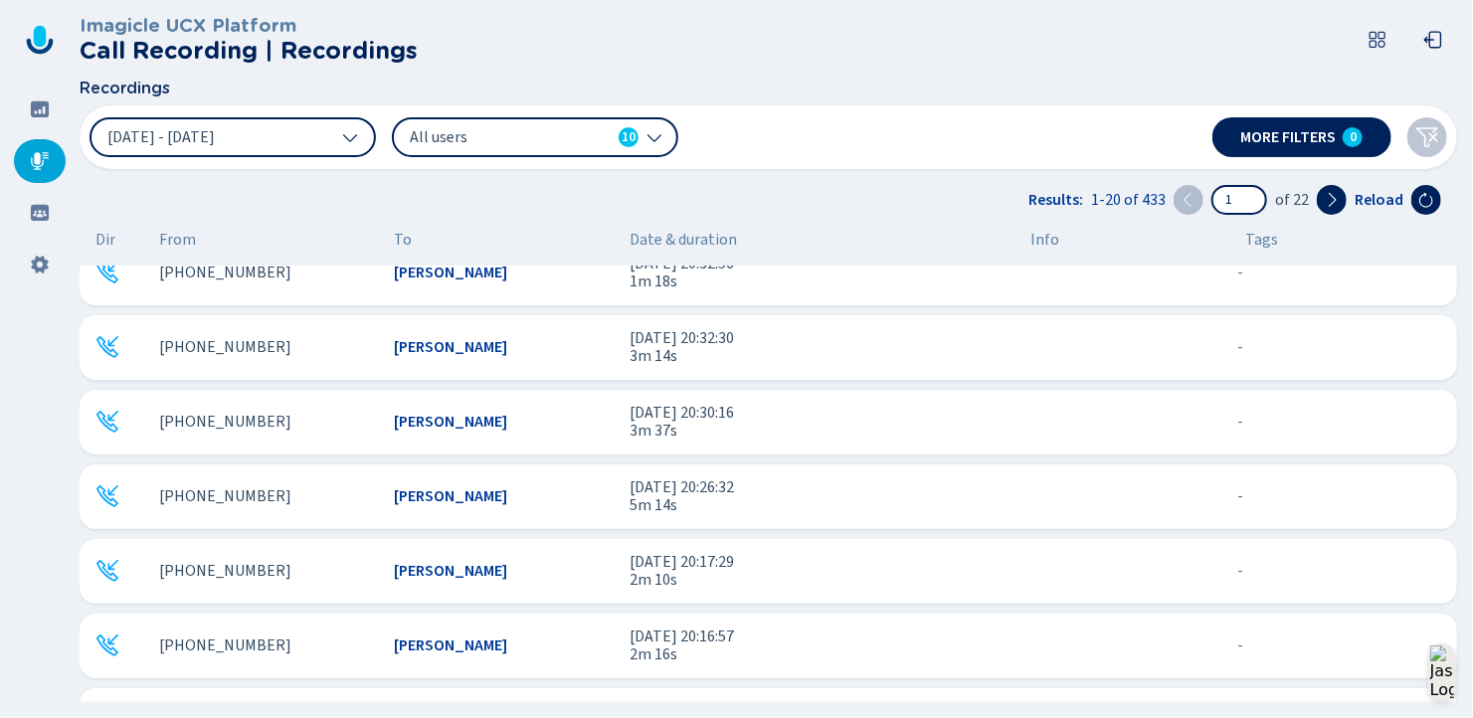
scroll to position [497, 0]
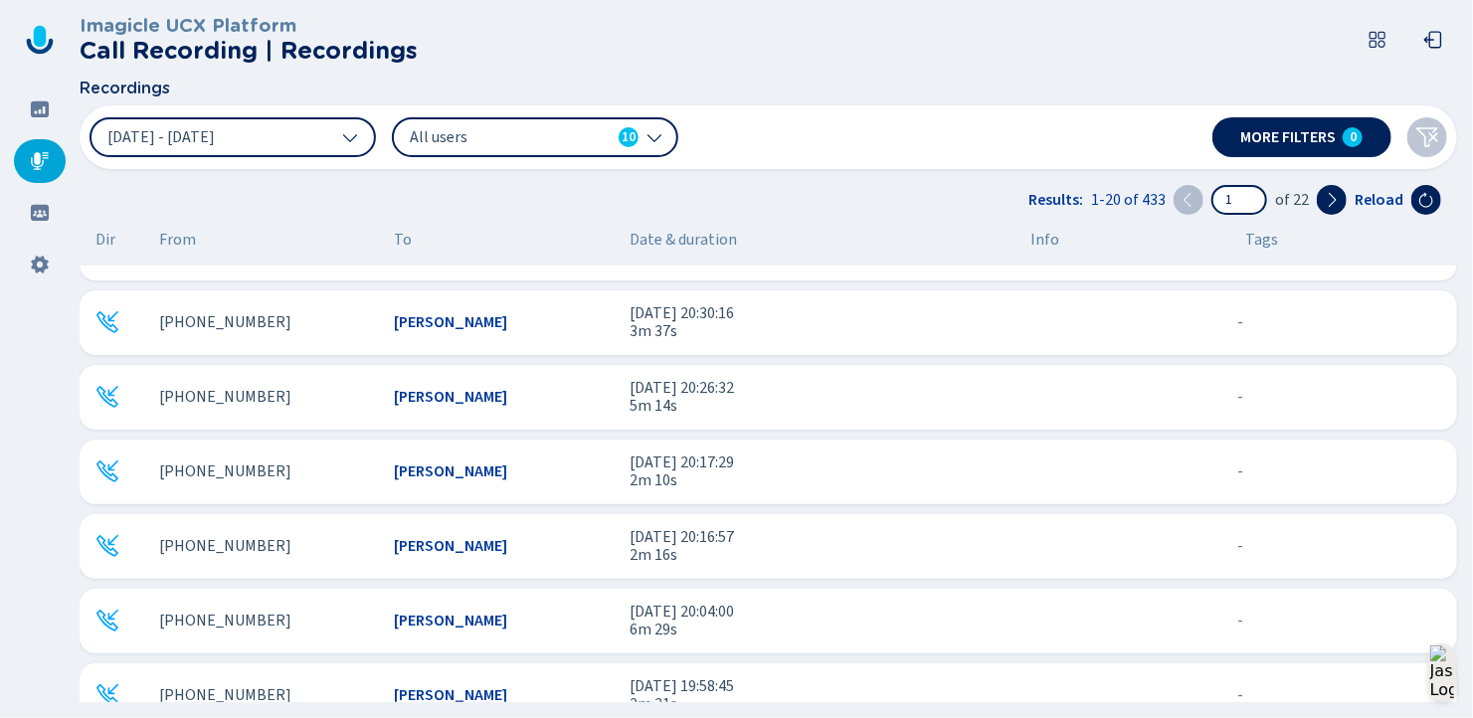
click at [648, 390] on span "[DATE] 20:26:32" at bounding box center [822, 388] width 385 height 18
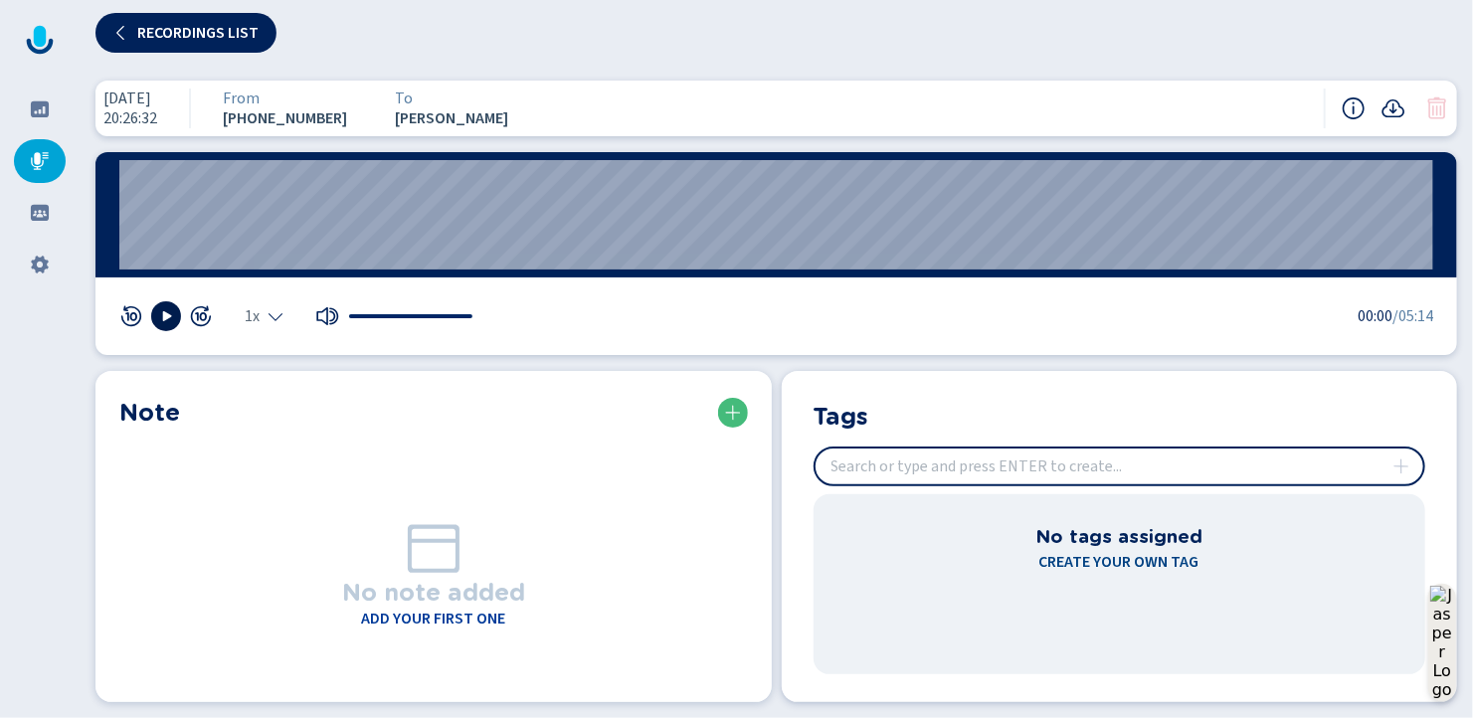
click at [163, 313] on icon at bounding box center [167, 316] width 9 height 10
click at [1394, 101] on icon at bounding box center [1394, 108] width 24 height 24
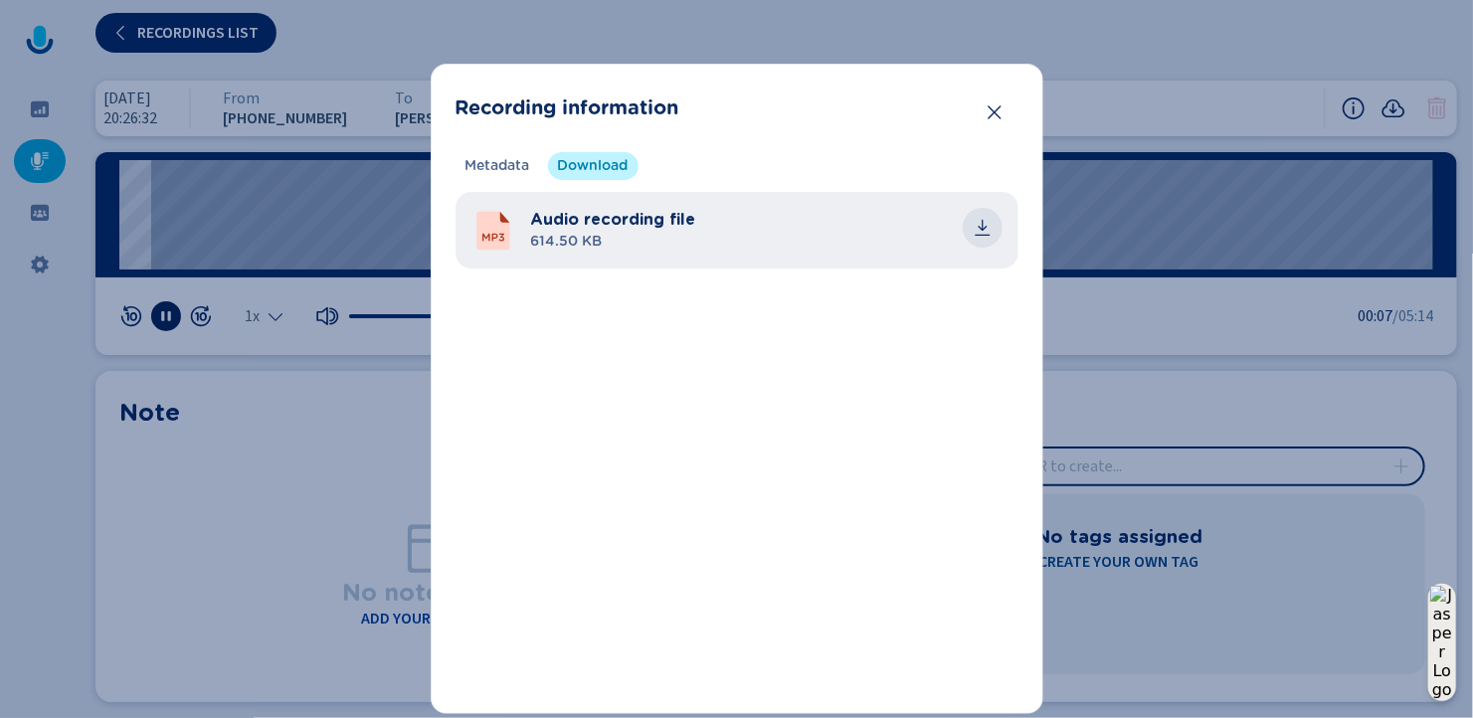
click at [975, 224] on icon "common.download" at bounding box center [983, 228] width 20 height 20
click at [907, 33] on div "Recording information Metadata Download Recording technology MS Teams Calling p…" at bounding box center [736, 359] width 1473 height 718
click at [987, 111] on icon "Close" at bounding box center [995, 112] width 20 height 20
